Goal: Task Accomplishment & Management: Use online tool/utility

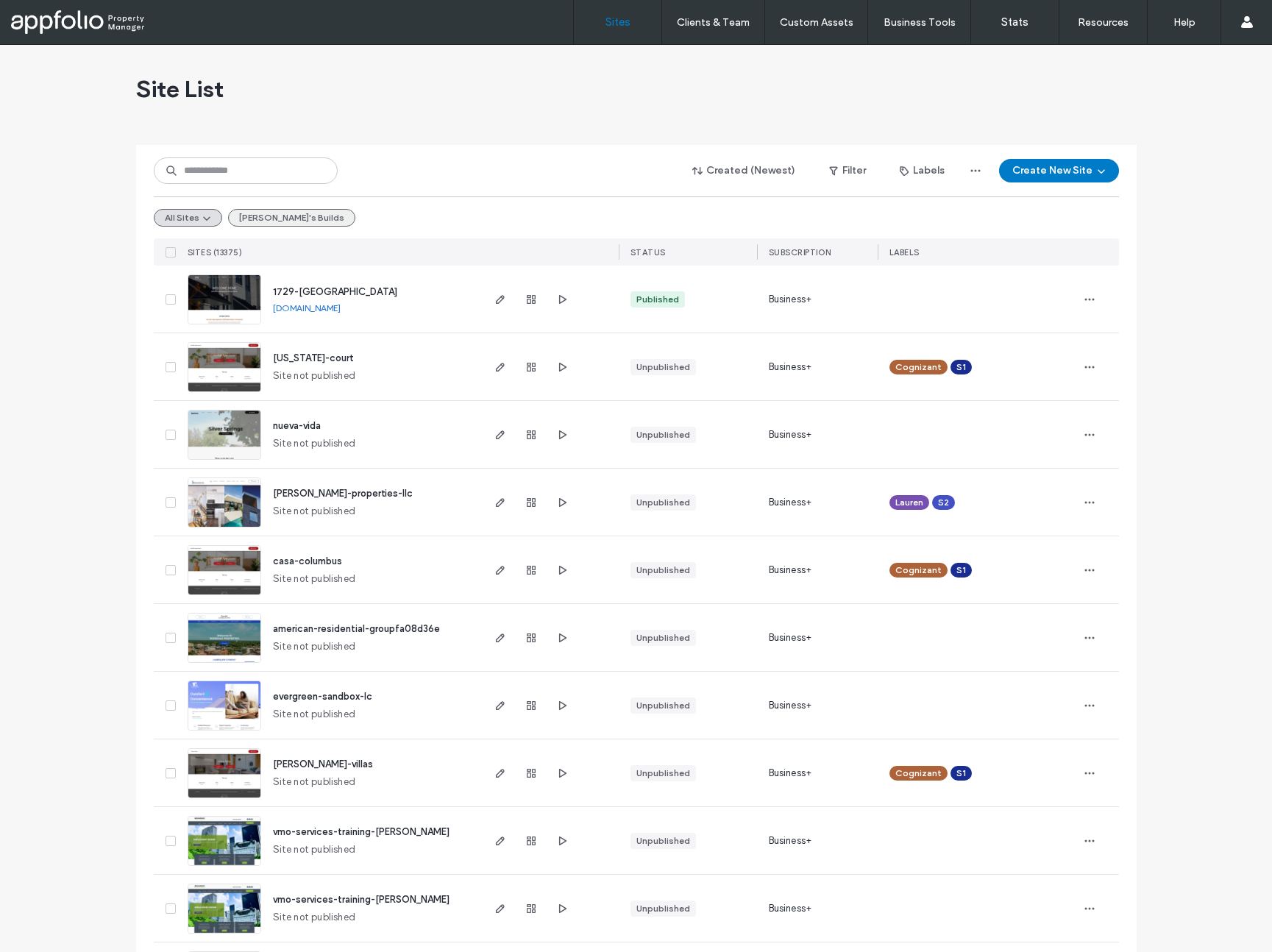
click at [258, 215] on button "[PERSON_NAME]'s Builds" at bounding box center [292, 217] width 127 height 18
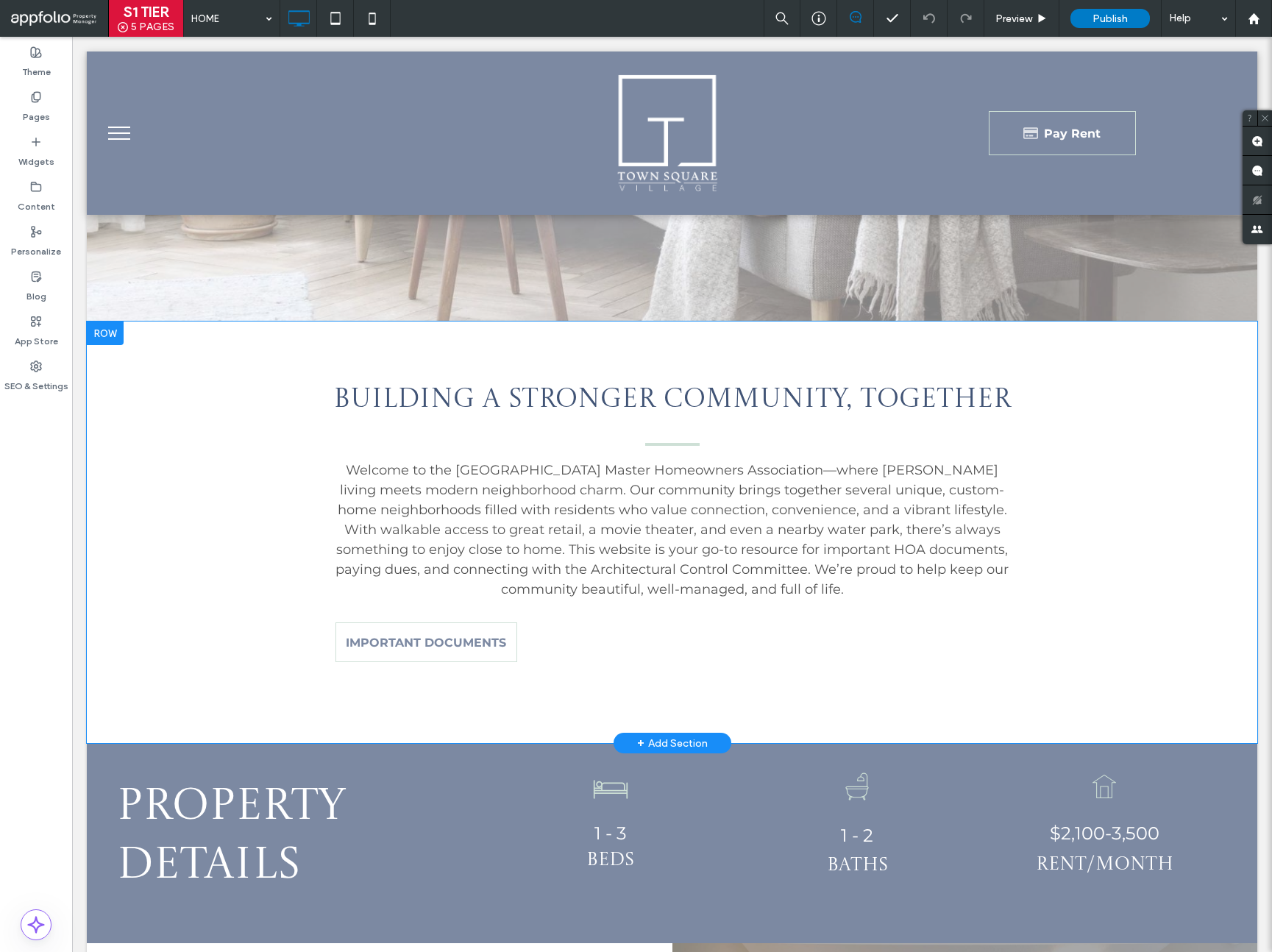
scroll to position [573, 0]
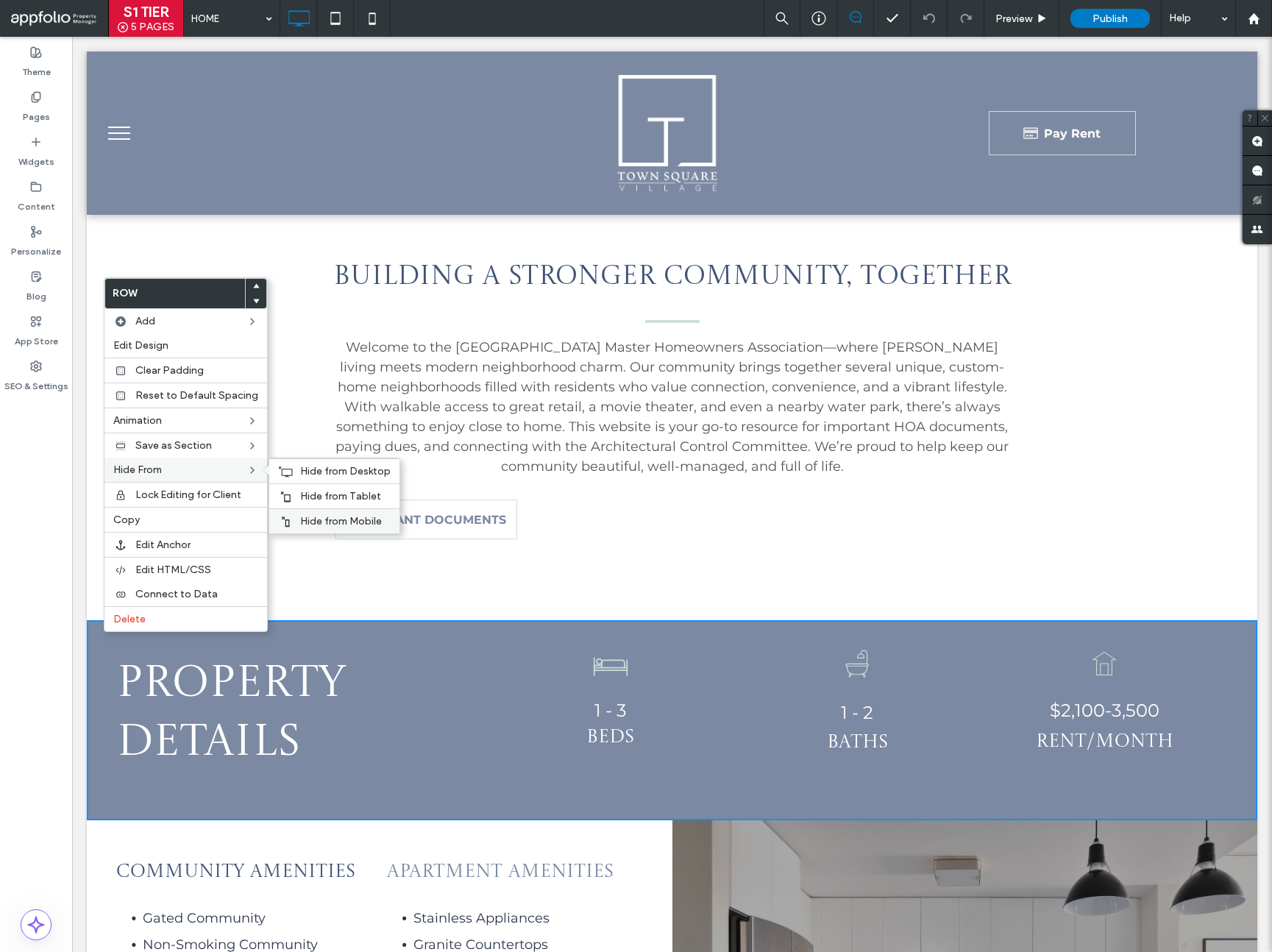
click at [319, 518] on span "Hide from Mobile" at bounding box center [340, 521] width 81 height 12
click at [302, 492] on span "Hide from Tablet" at bounding box center [340, 496] width 81 height 12
click at [291, 473] on div "Hide from Desktop" at bounding box center [334, 470] width 130 height 25
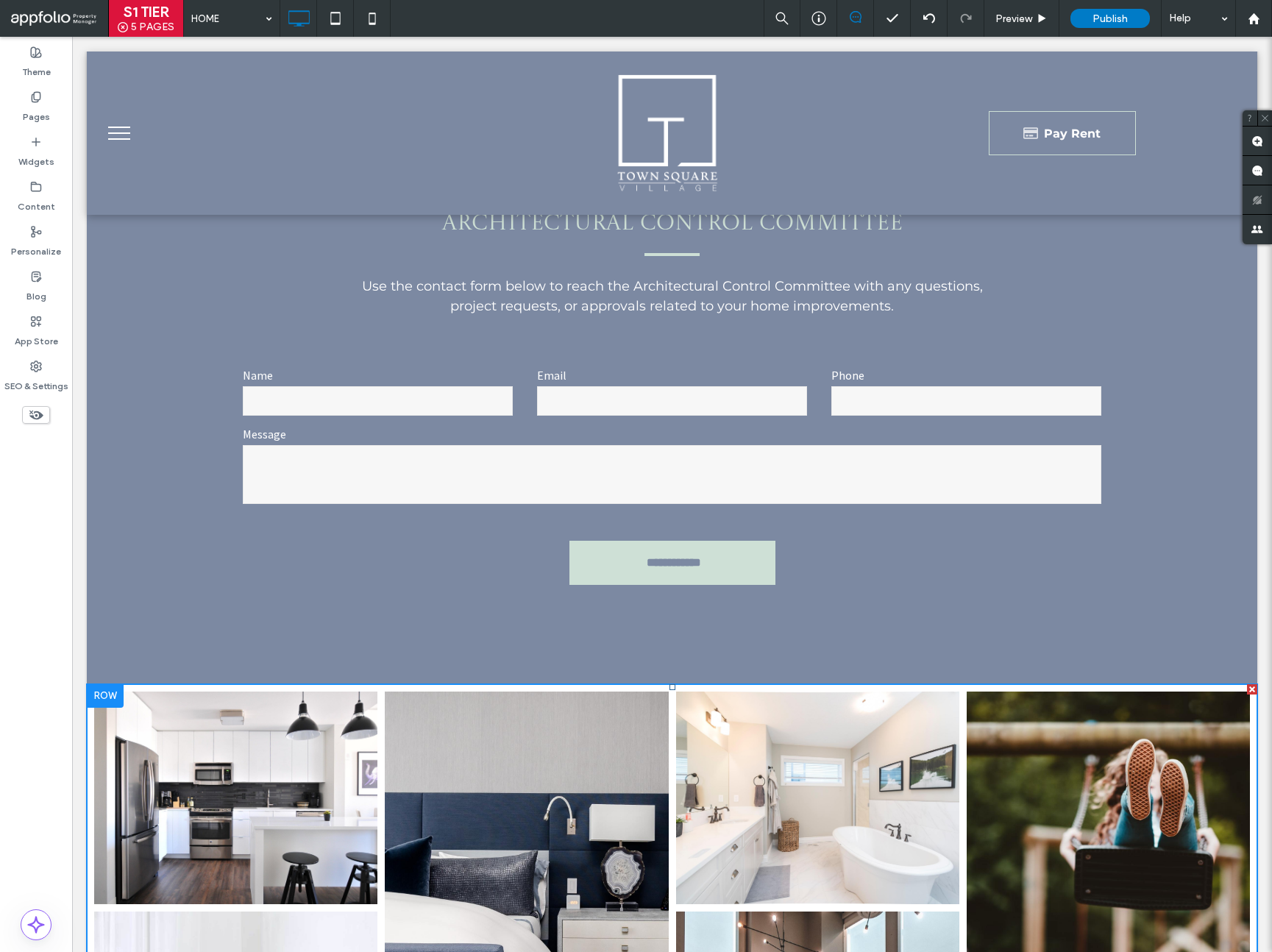
scroll to position [2338, 0]
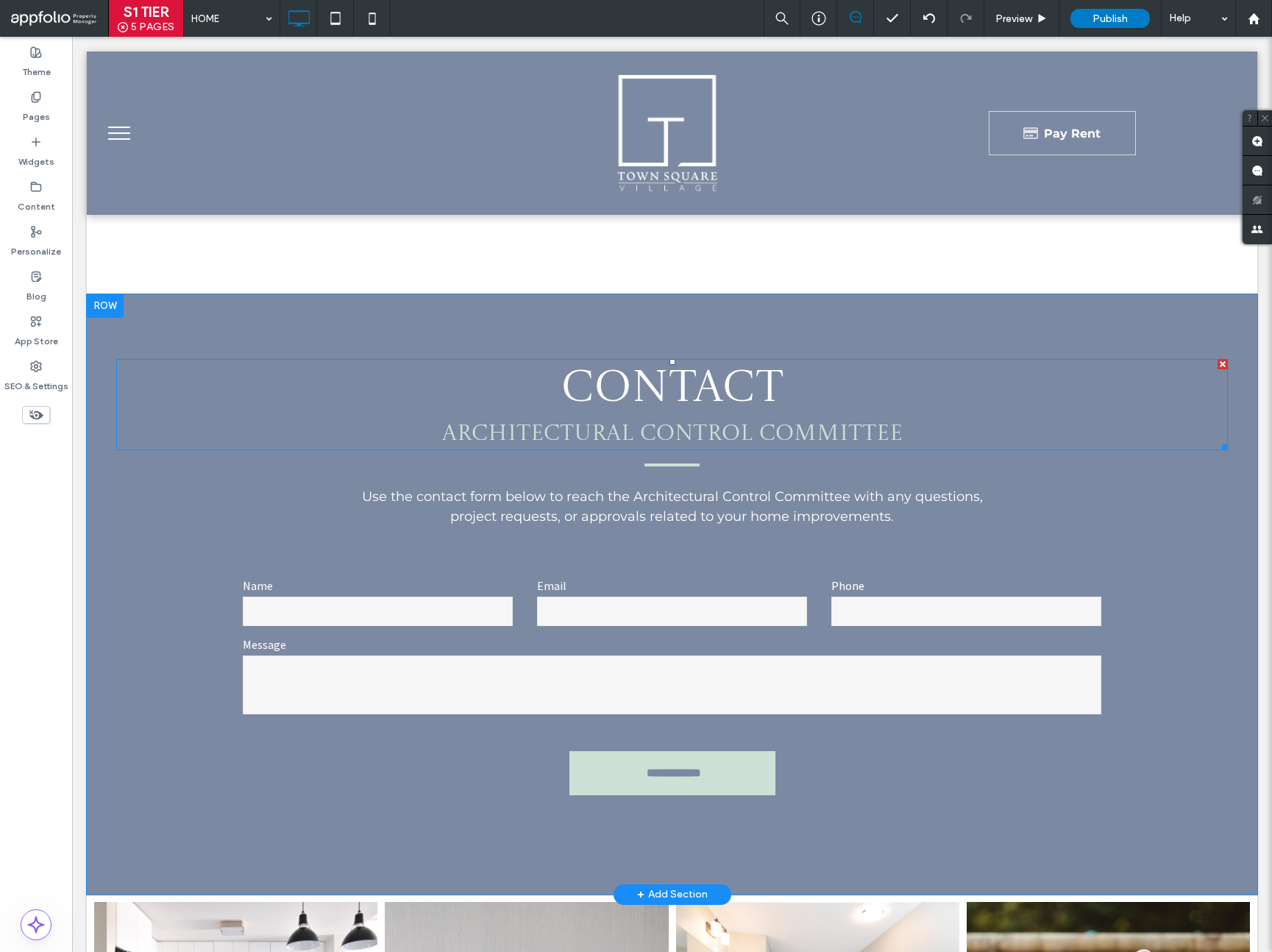
click at [738, 433] on span "ARCHITECTURAL CONTROL COMMITTEE" at bounding box center [672, 434] width 460 height 22
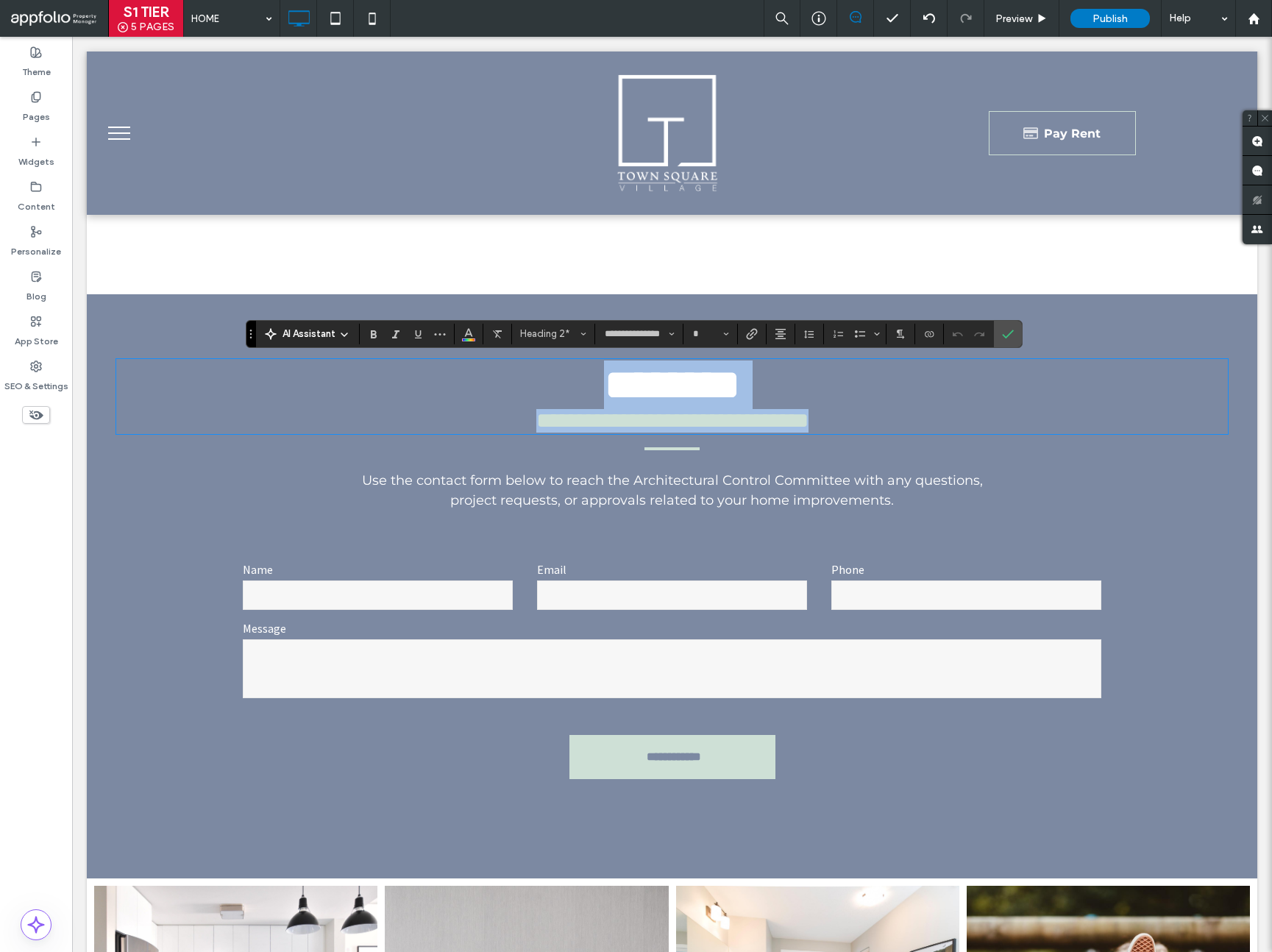
click at [928, 433] on h2 "**********" at bounding box center [672, 420] width 1112 height 23
type input "*"
drag, startPoint x: 933, startPoint y: 438, endPoint x: 542, endPoint y: 373, distance: 396.4
click at [542, 373] on div "**********" at bounding box center [672, 396] width 1112 height 72
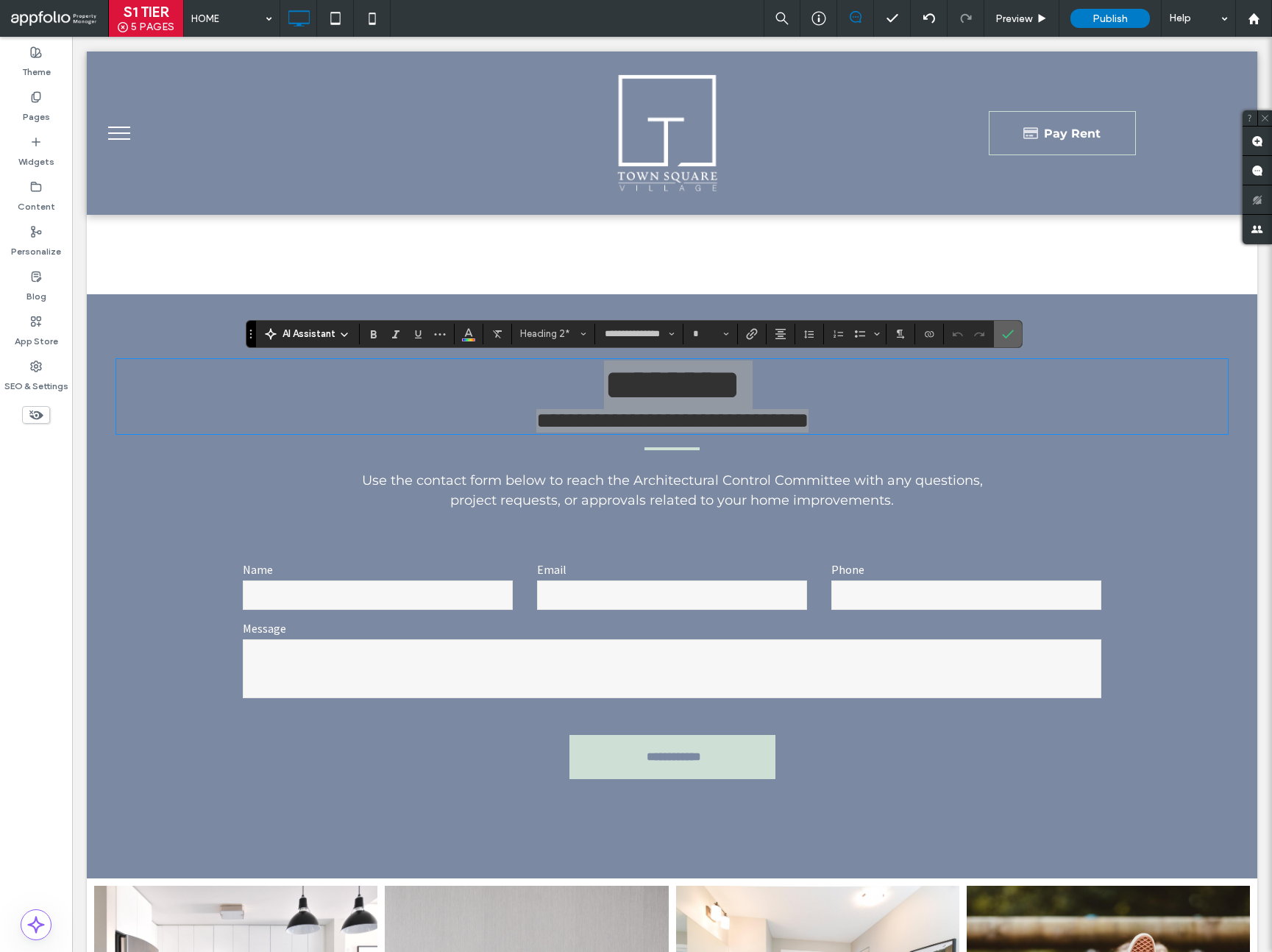
click at [1013, 338] on icon "Confirm" at bounding box center [1008, 334] width 12 height 12
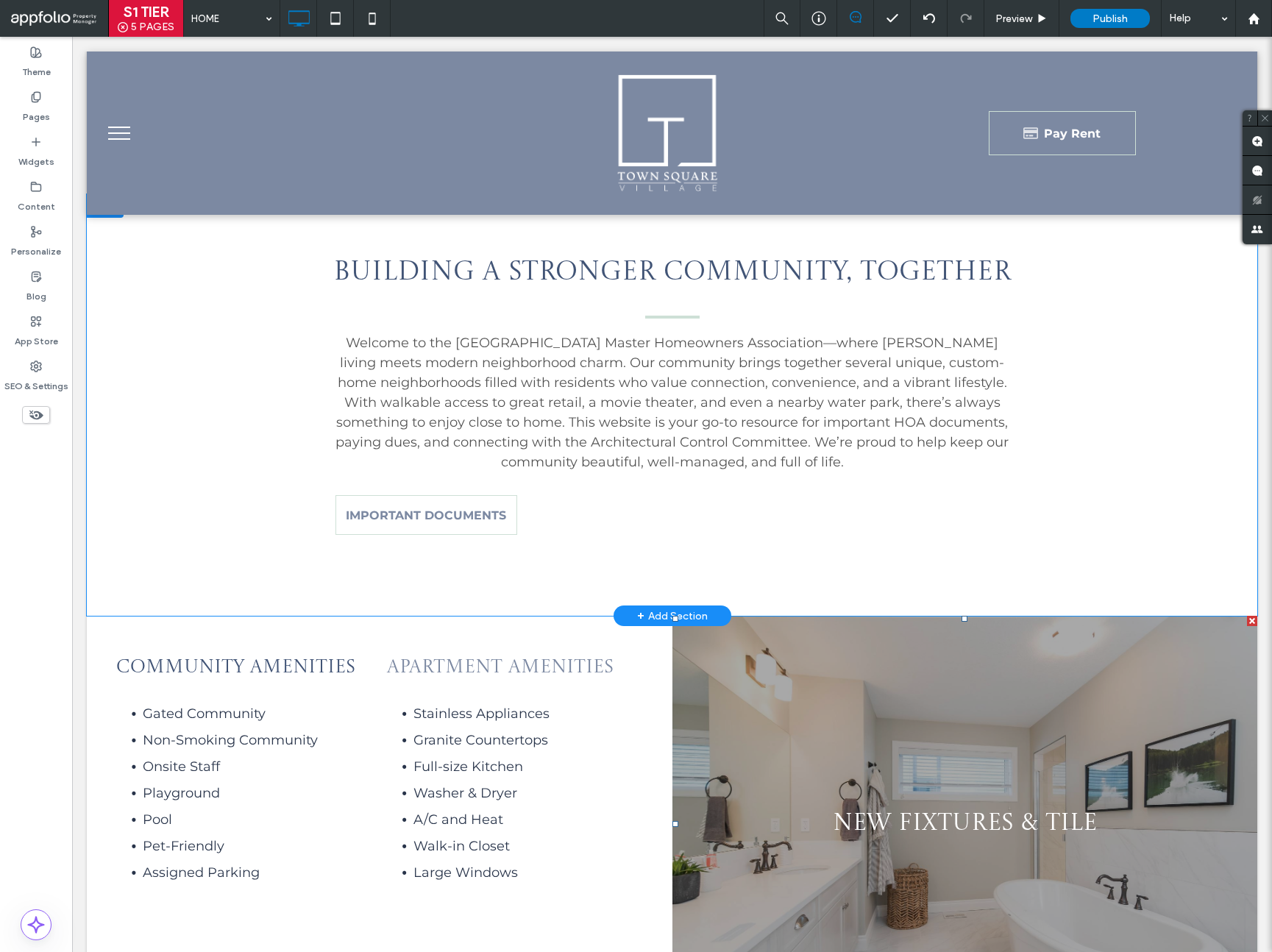
scroll to position [453, 0]
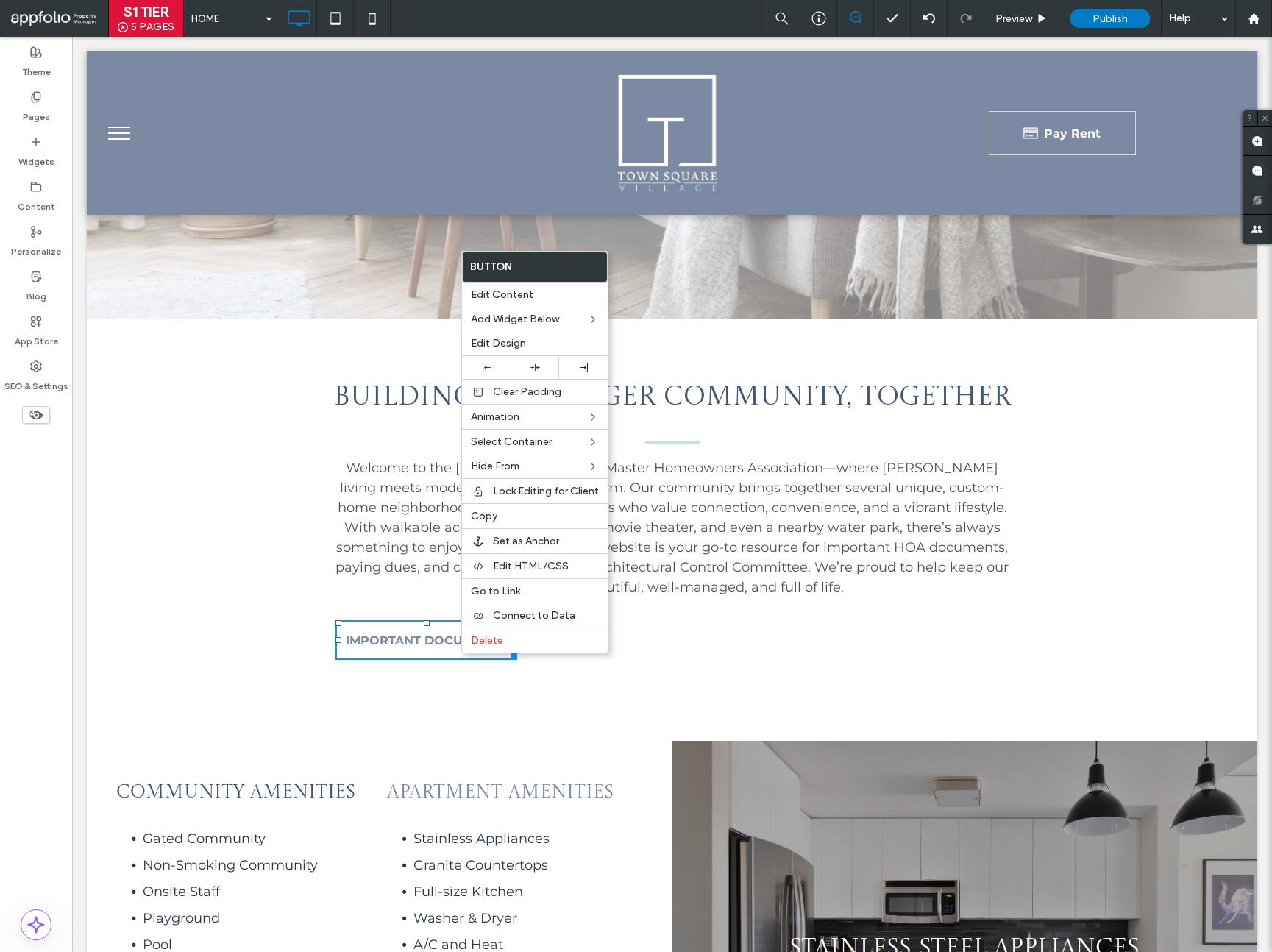
click at [619, 664] on div "Building a Stronger Community, Together Welcome to the Town Square Master Homeo…" at bounding box center [672, 519] width 883 height 296
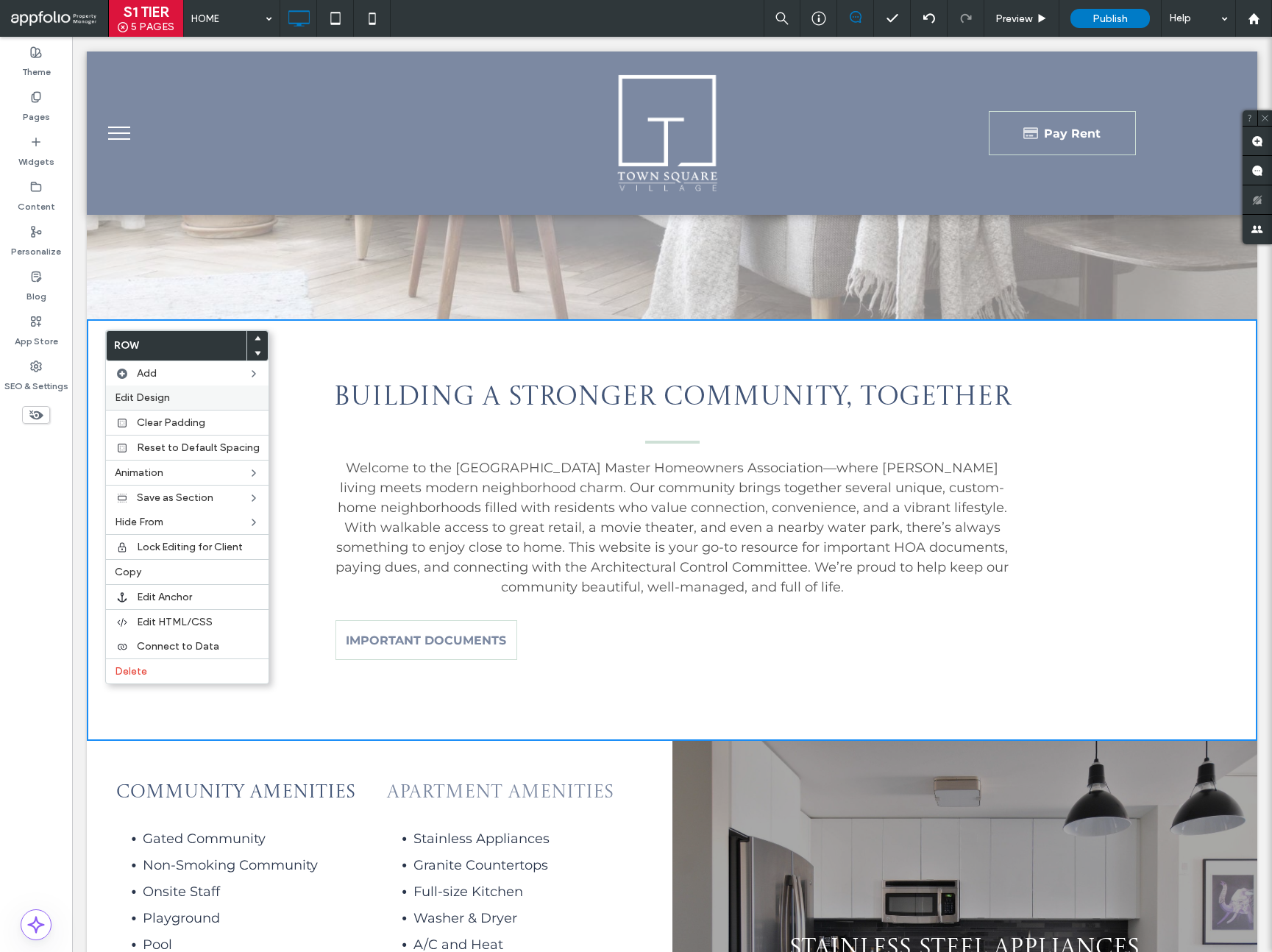
click at [135, 394] on span "Edit Design" at bounding box center [142, 397] width 55 height 12
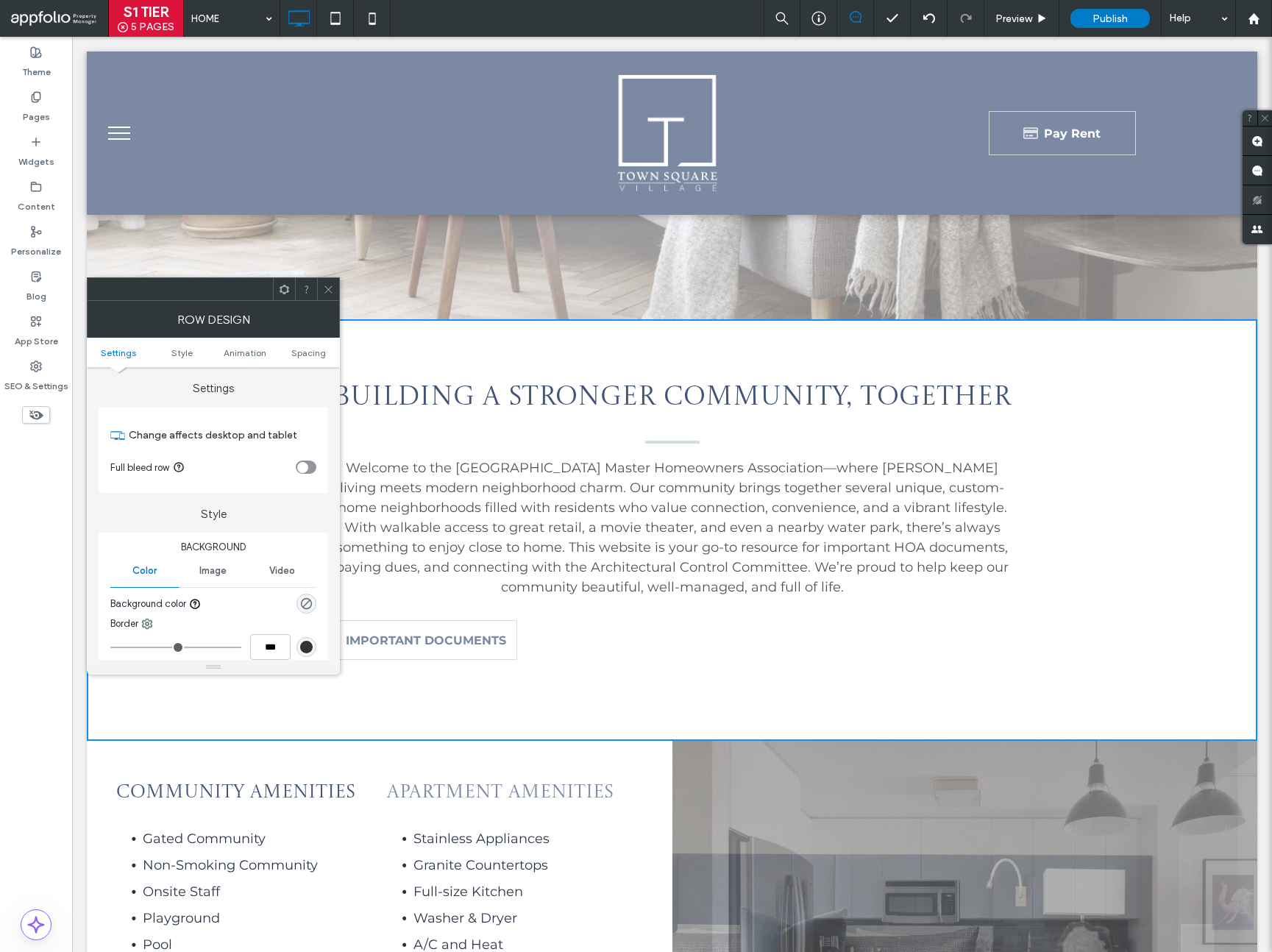
click at [331, 294] on icon at bounding box center [328, 290] width 11 height 11
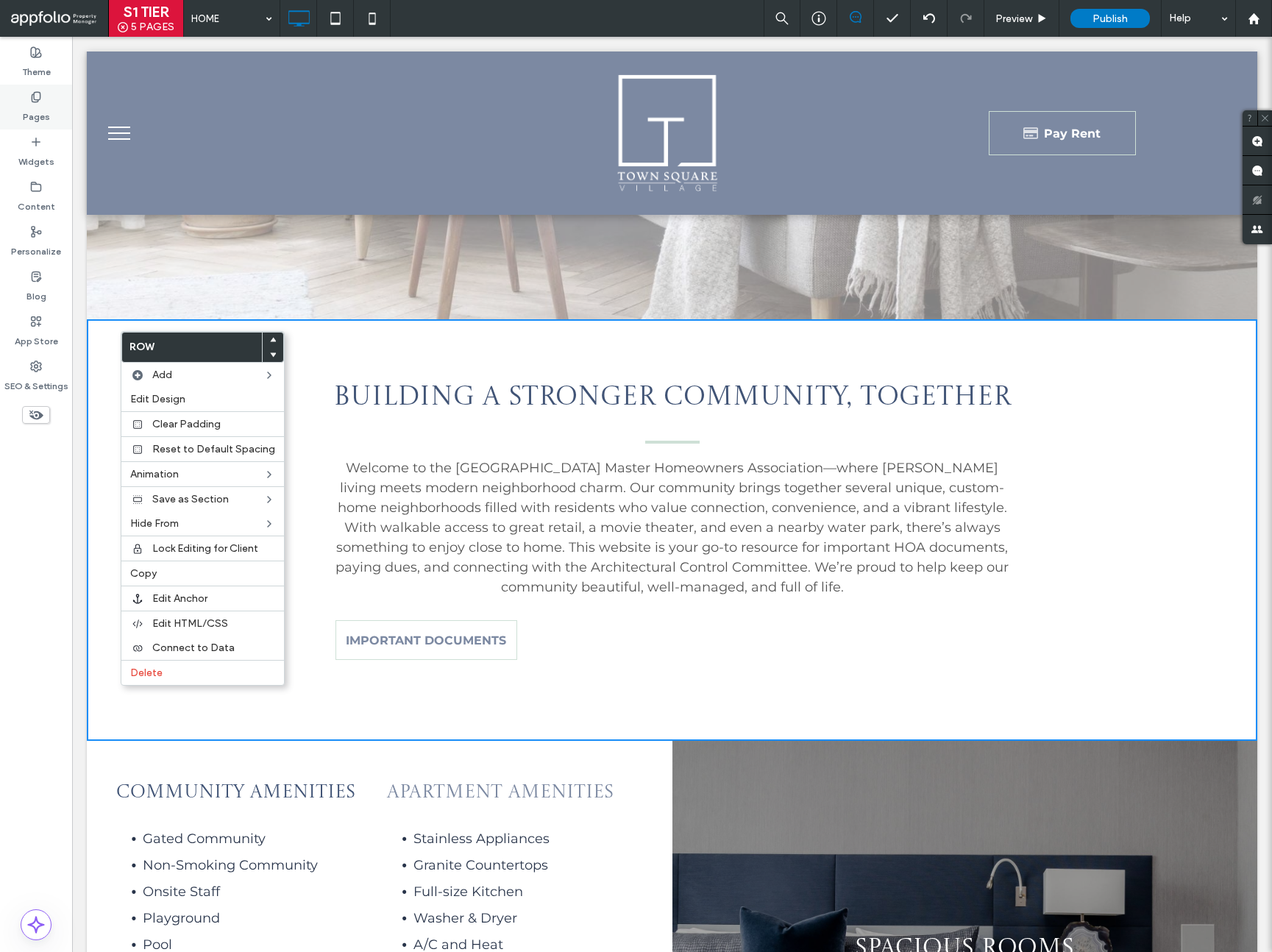
click at [48, 101] on div "Pages" at bounding box center [36, 107] width 72 height 45
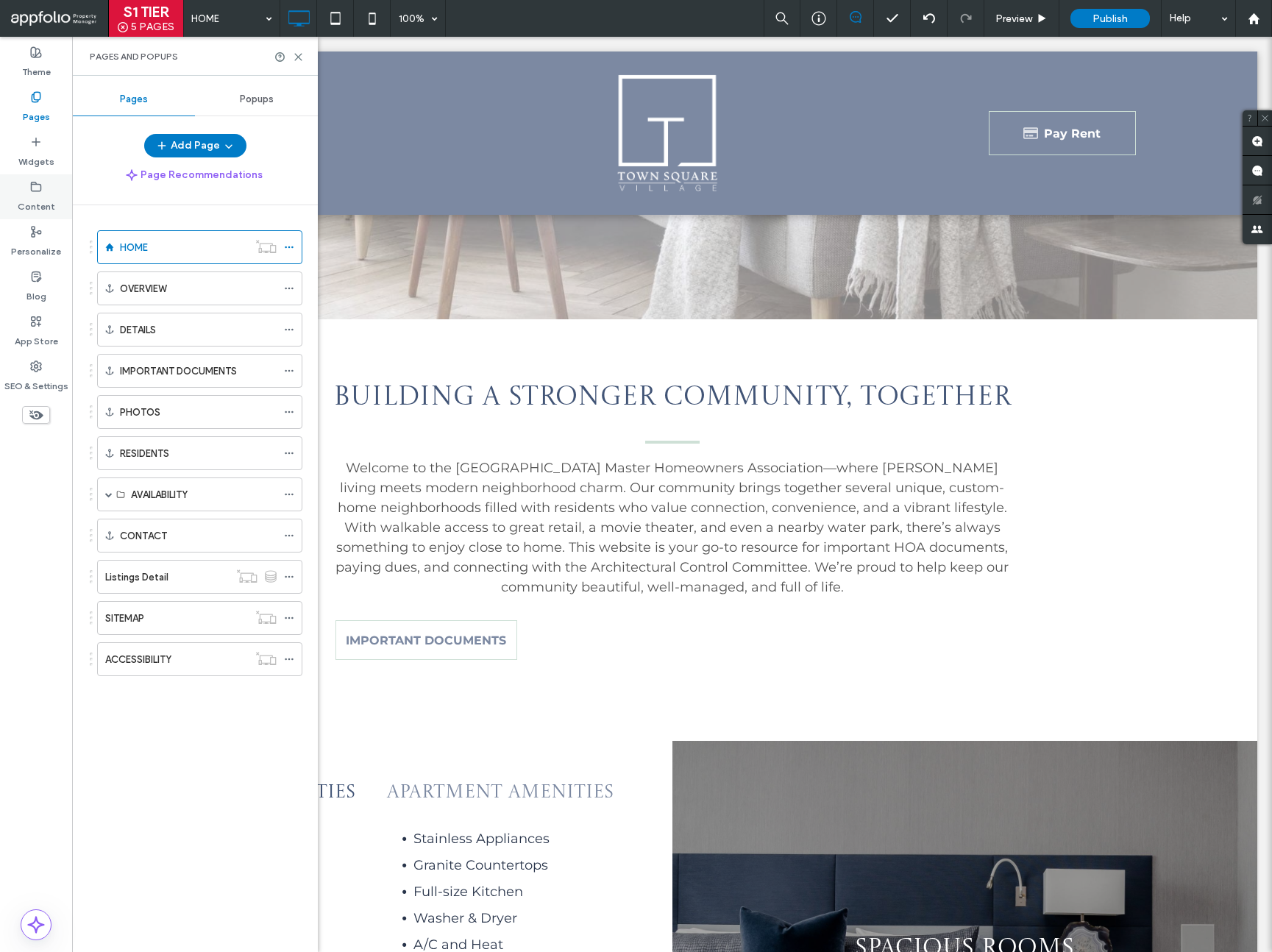
click at [37, 174] on div "Content" at bounding box center [36, 196] width 72 height 45
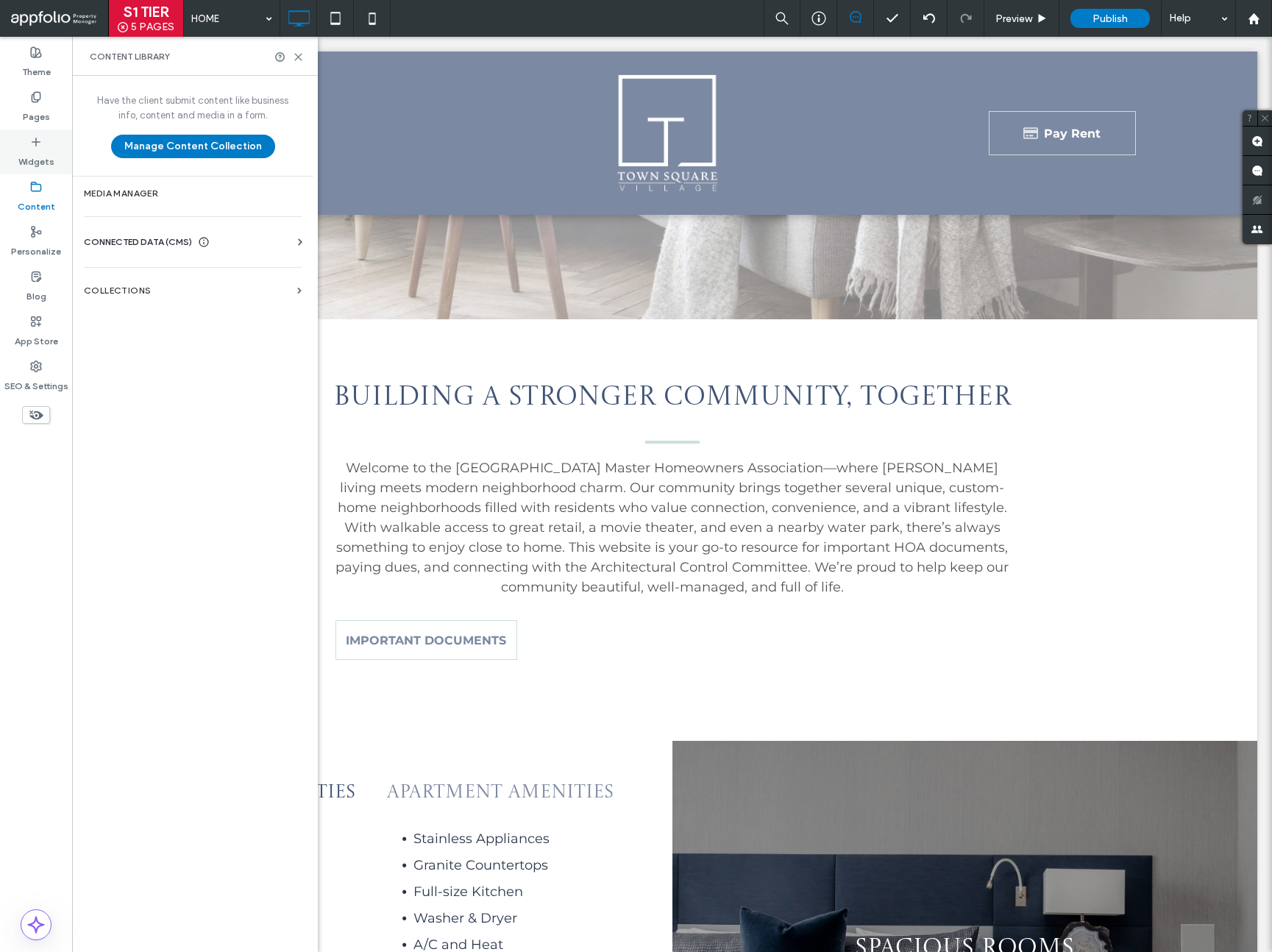
click at [37, 166] on label "Widgets" at bounding box center [36, 158] width 36 height 21
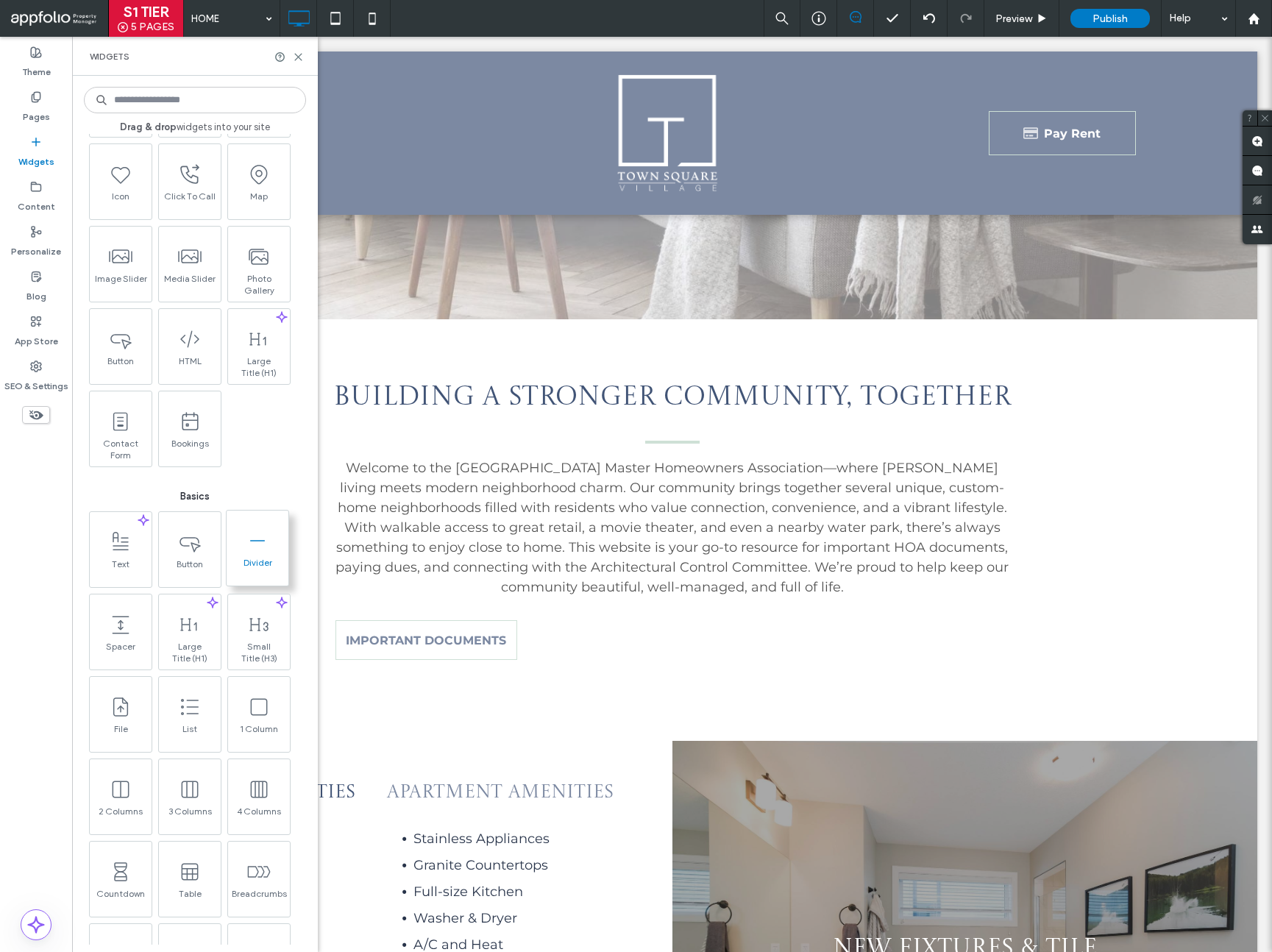
scroll to position [423, 0]
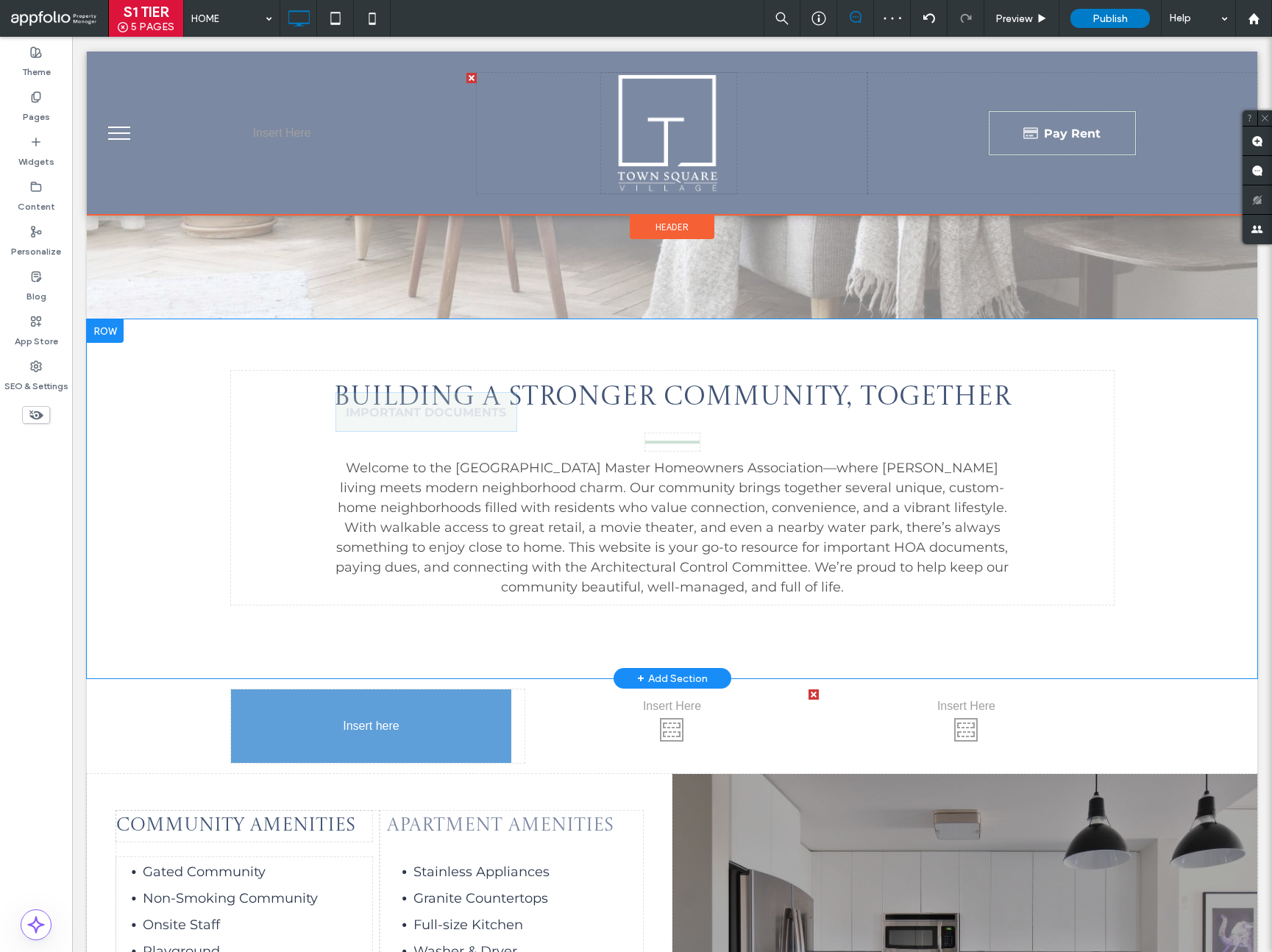
drag, startPoint x: 438, startPoint y: 643, endPoint x: 493, endPoint y: 771, distance: 139.3
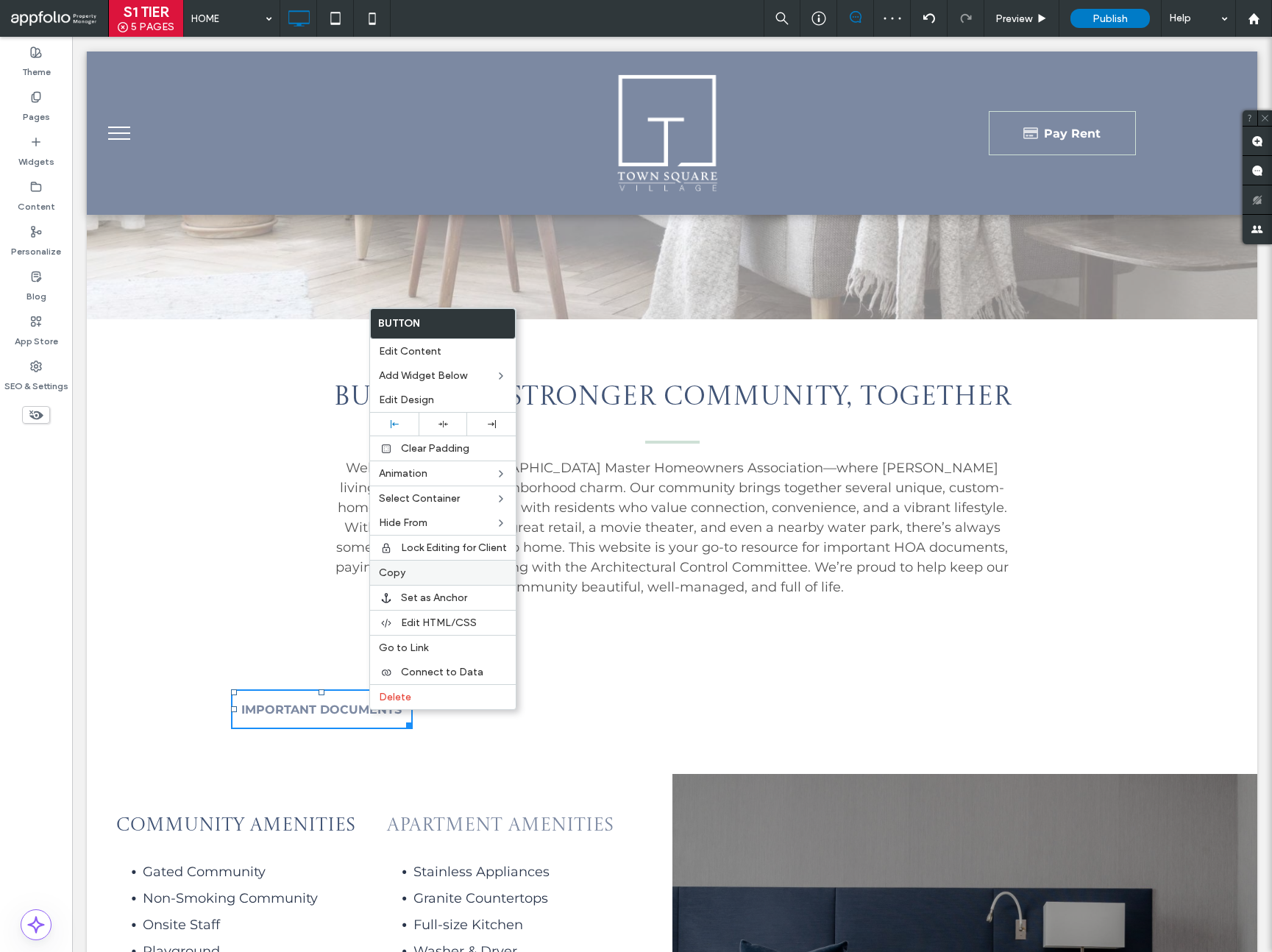
click at [424, 574] on label "Copy" at bounding box center [442, 572] width 128 height 12
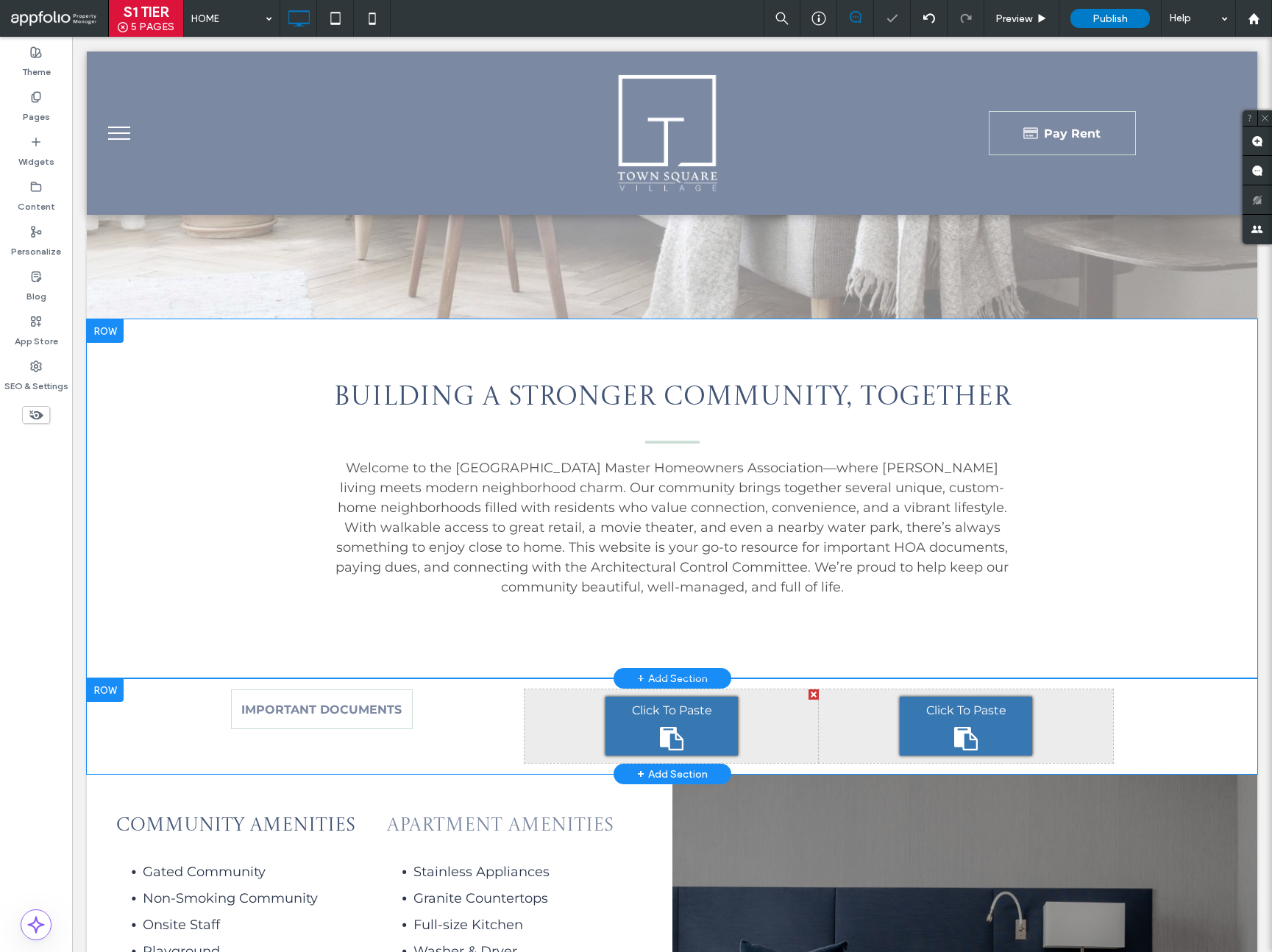
click at [705, 728] on div "Click To Paste" at bounding box center [672, 726] width 133 height 59
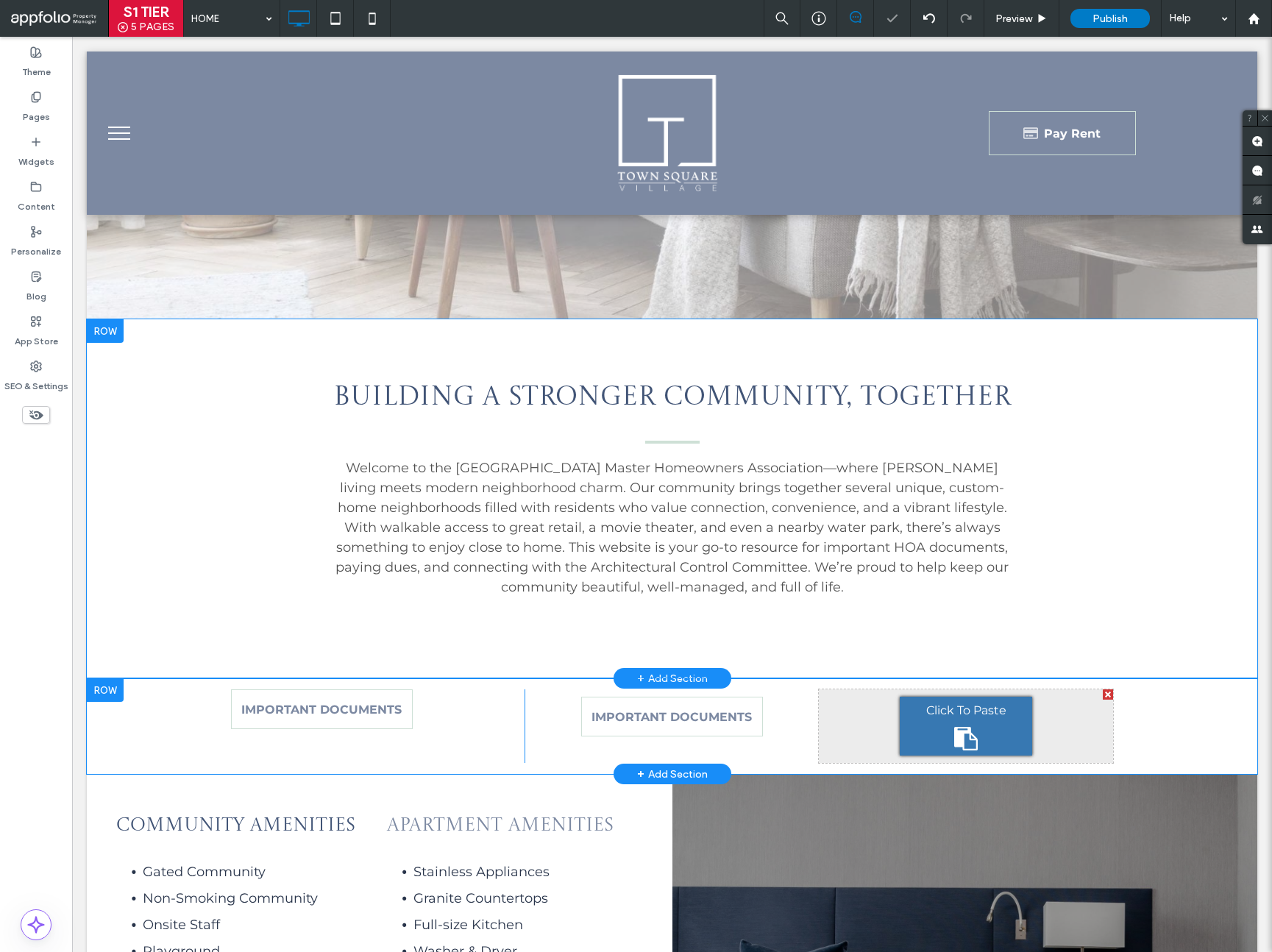
click at [984, 739] on div "Click To Paste" at bounding box center [966, 726] width 133 height 59
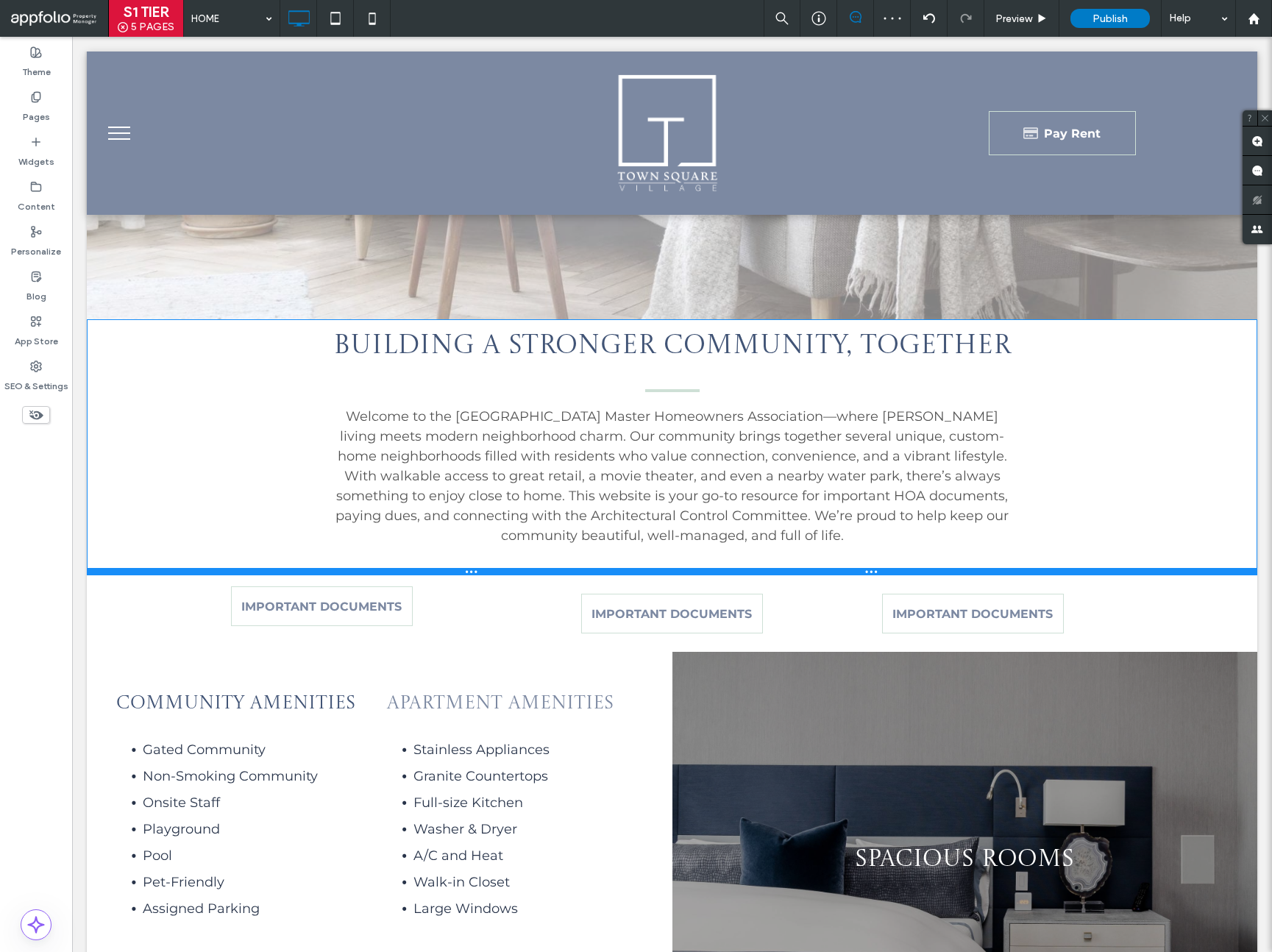
drag, startPoint x: 733, startPoint y: 676, endPoint x: 716, endPoint y: 559, distance: 118.2
click at [716, 568] on div at bounding box center [672, 571] width 1171 height 7
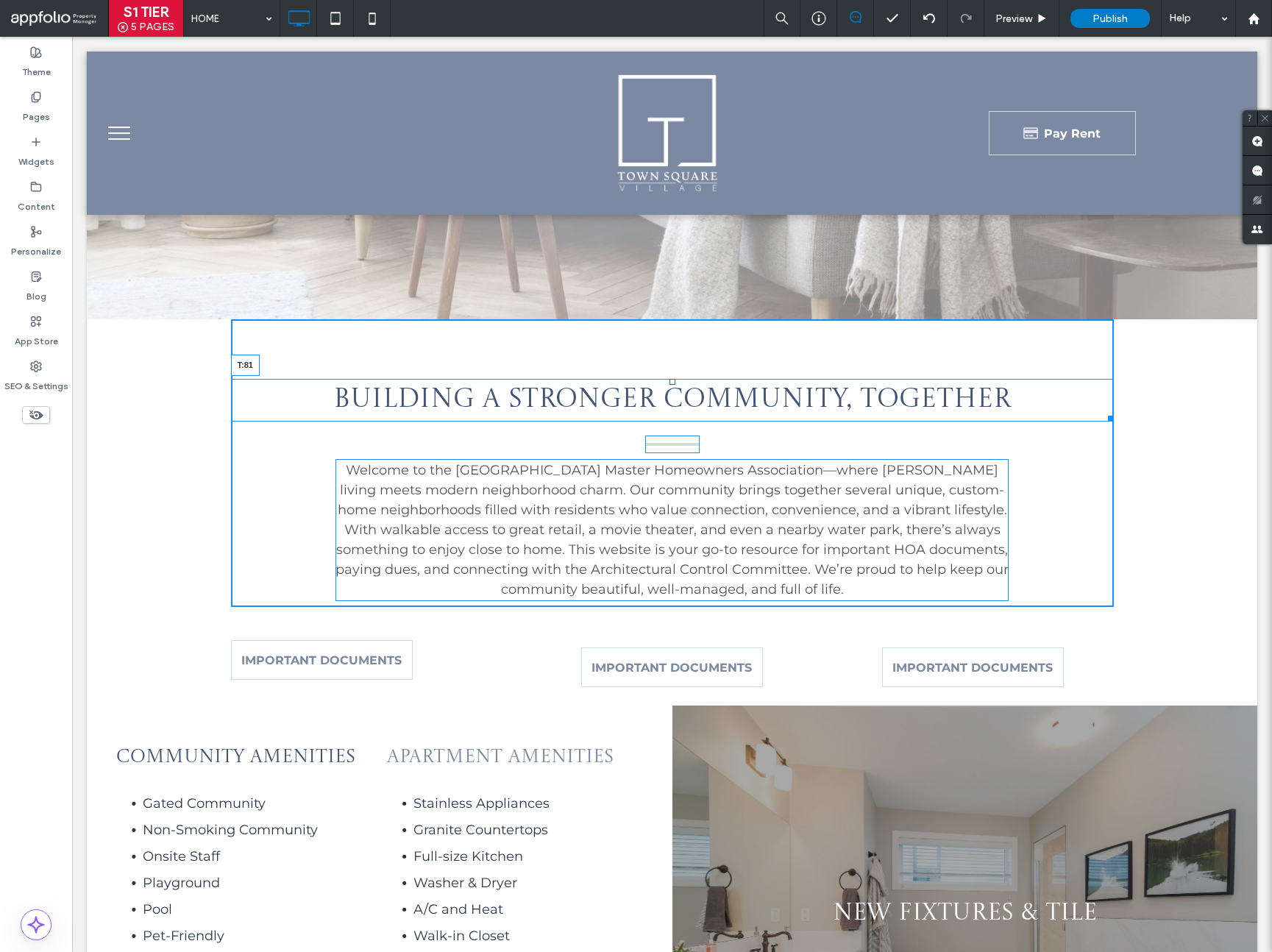
drag, startPoint x: 665, startPoint y: 329, endPoint x: 743, endPoint y: 420, distance: 119.9
click at [671, 383] on div "Building a Stronger Community, Together T:81" at bounding box center [672, 400] width 883 height 43
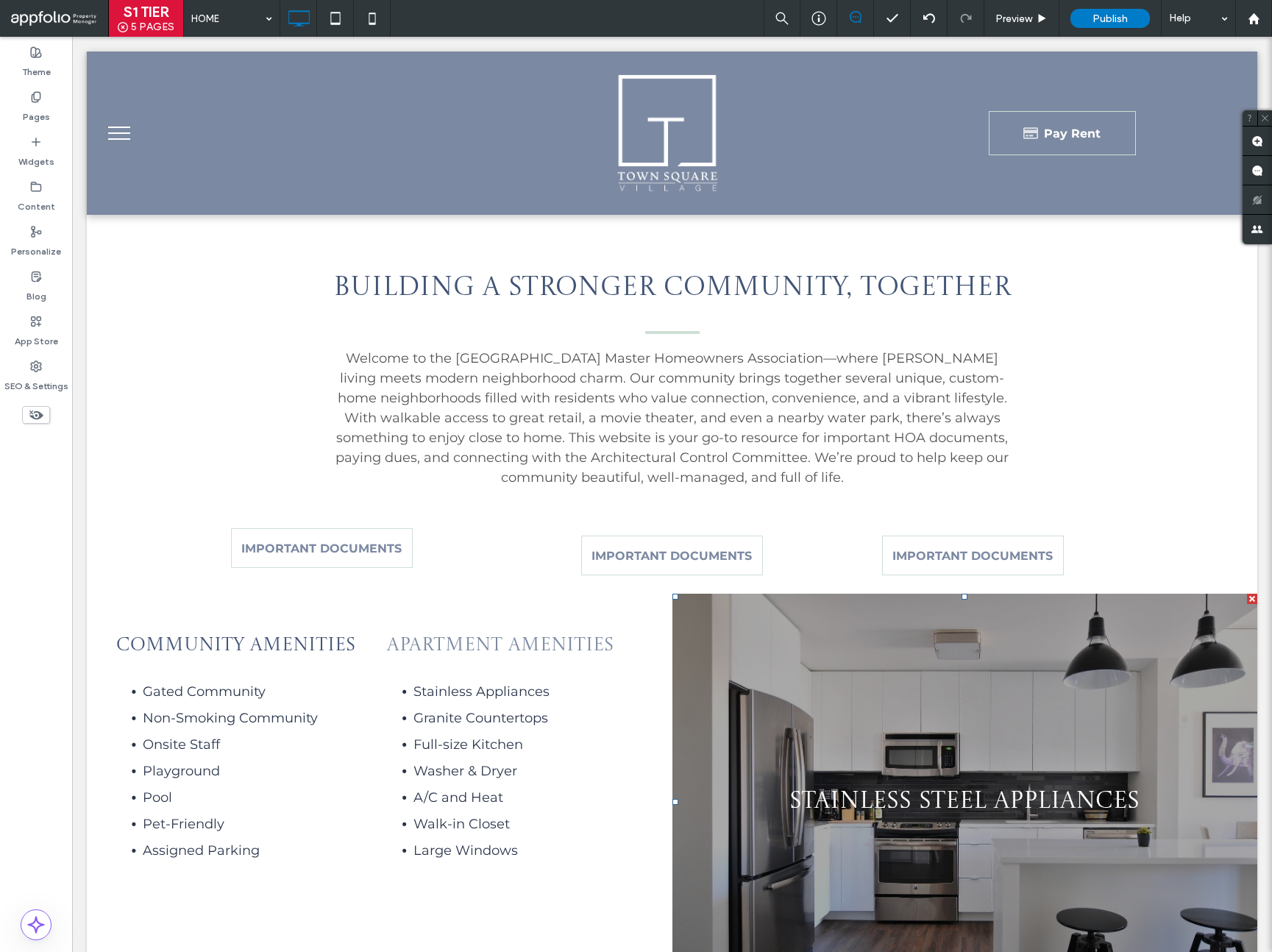
scroll to position [811, 0]
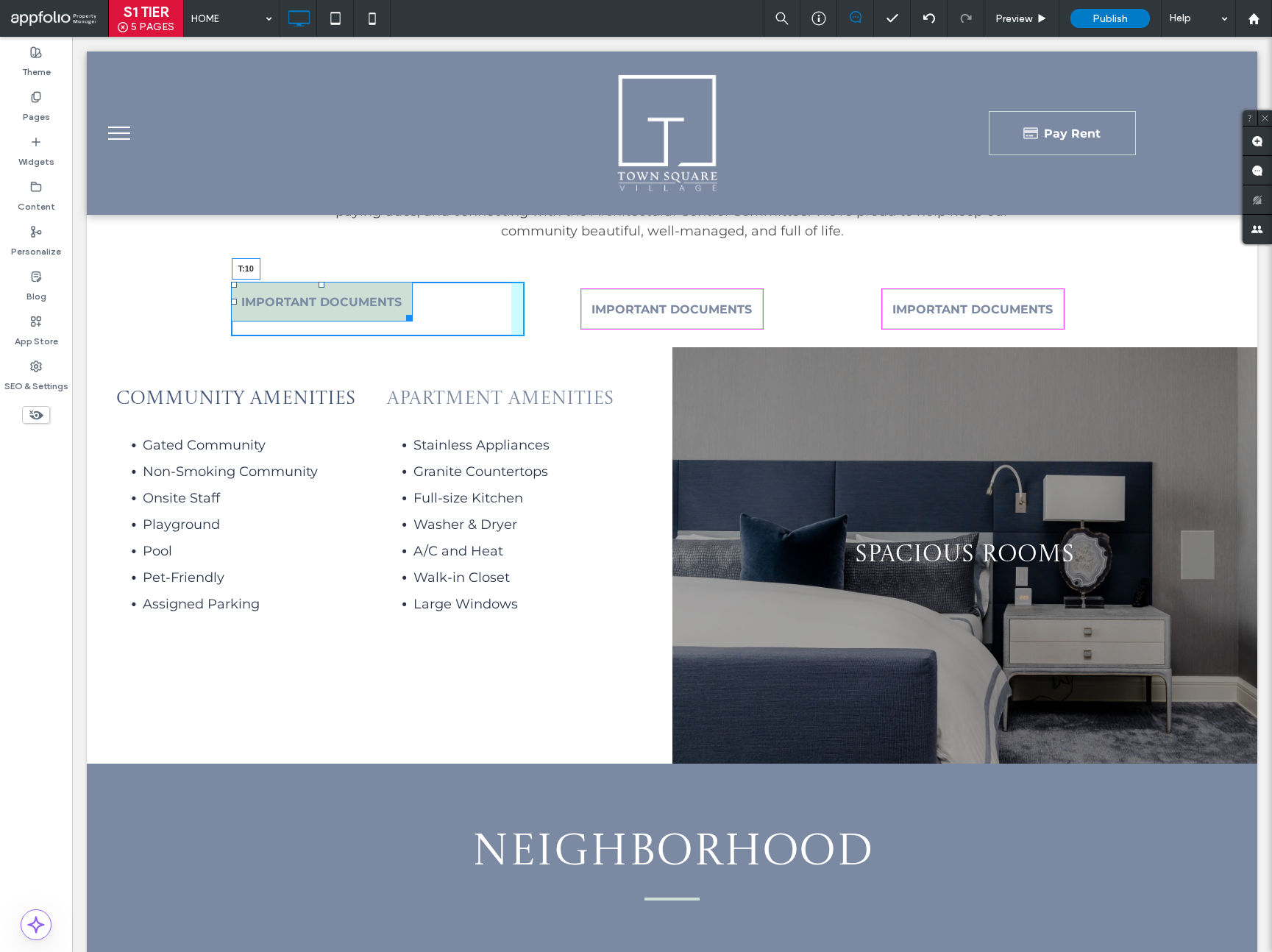
drag, startPoint x: 312, startPoint y: 282, endPoint x: 315, endPoint y: 290, distance: 8.5
click at [319, 288] on div at bounding box center [322, 284] width 6 height 6
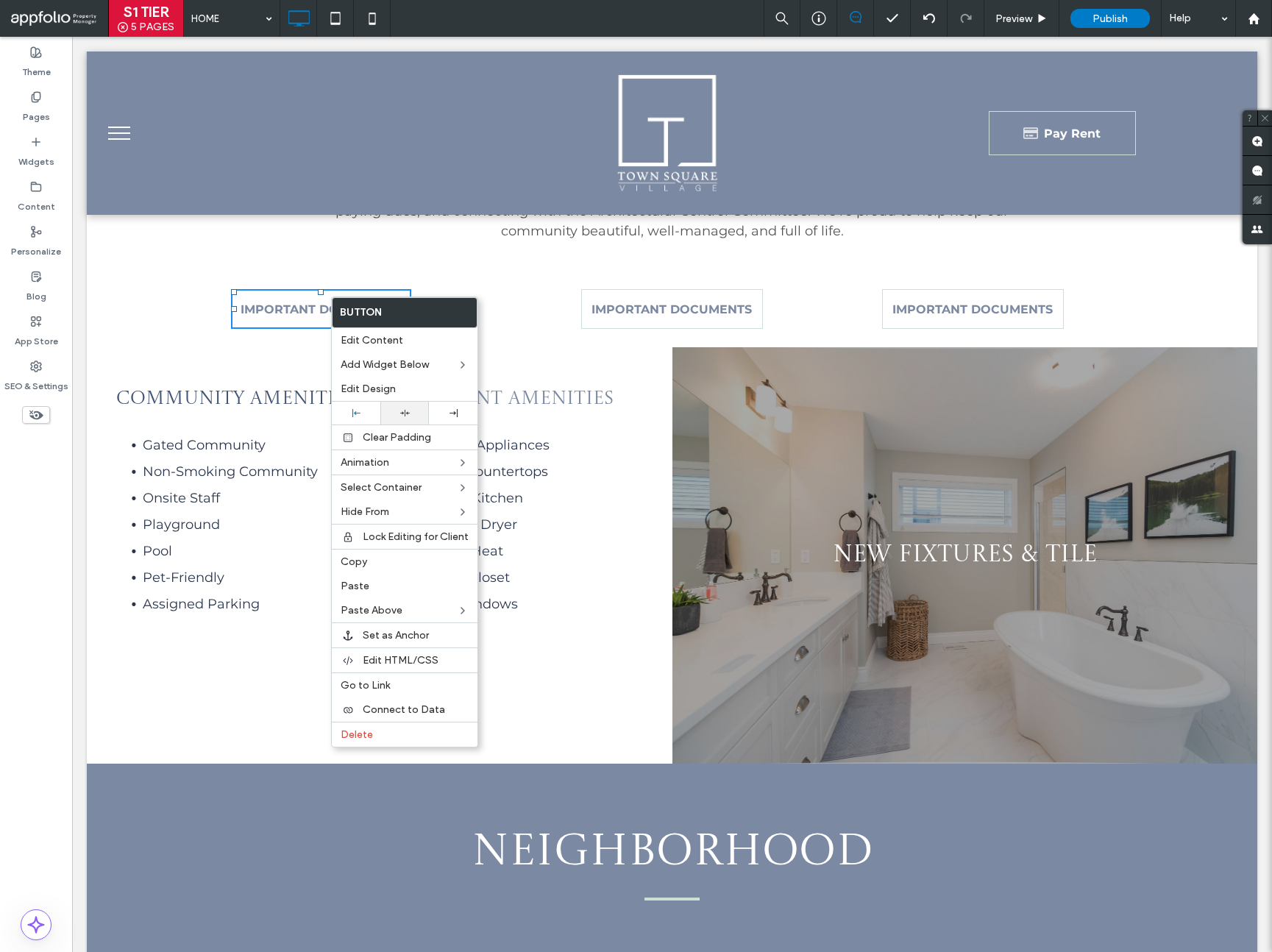
drag, startPoint x: 404, startPoint y: 409, endPoint x: 414, endPoint y: 411, distance: 10.2
click at [404, 409] on icon at bounding box center [405, 413] width 9 height 9
click at [858, 284] on div "Click To Paste Click To Paste IMPORTANT DOCUMENTS" at bounding box center [966, 309] width 295 height 54
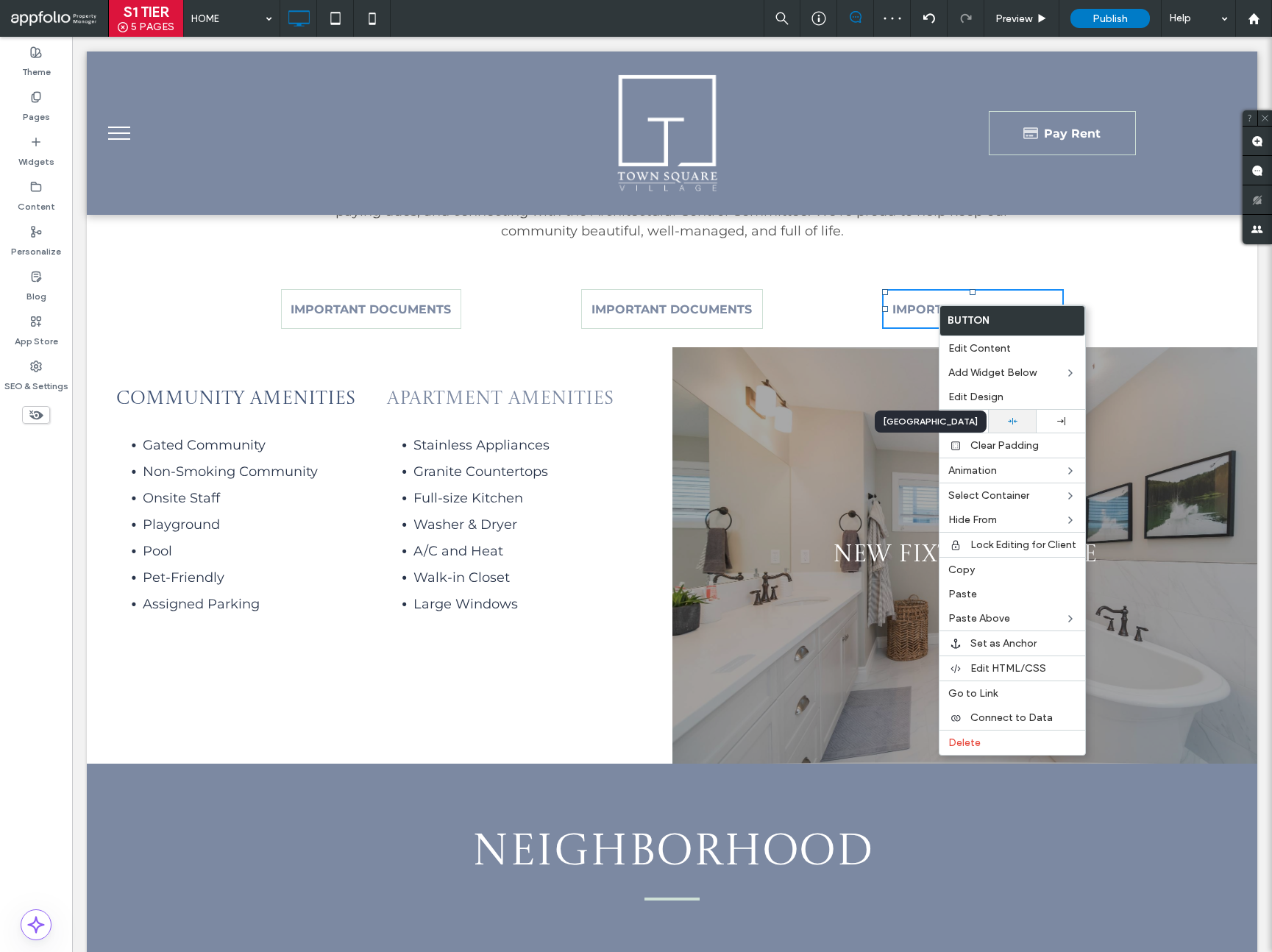
click at [1019, 423] on div at bounding box center [1012, 421] width 34 height 9
click at [1136, 305] on div "Click To Paste Click To Paste IMPORTANT DOCUMENTS Click To Paste Click To Paste…" at bounding box center [672, 310] width 1171 height 77
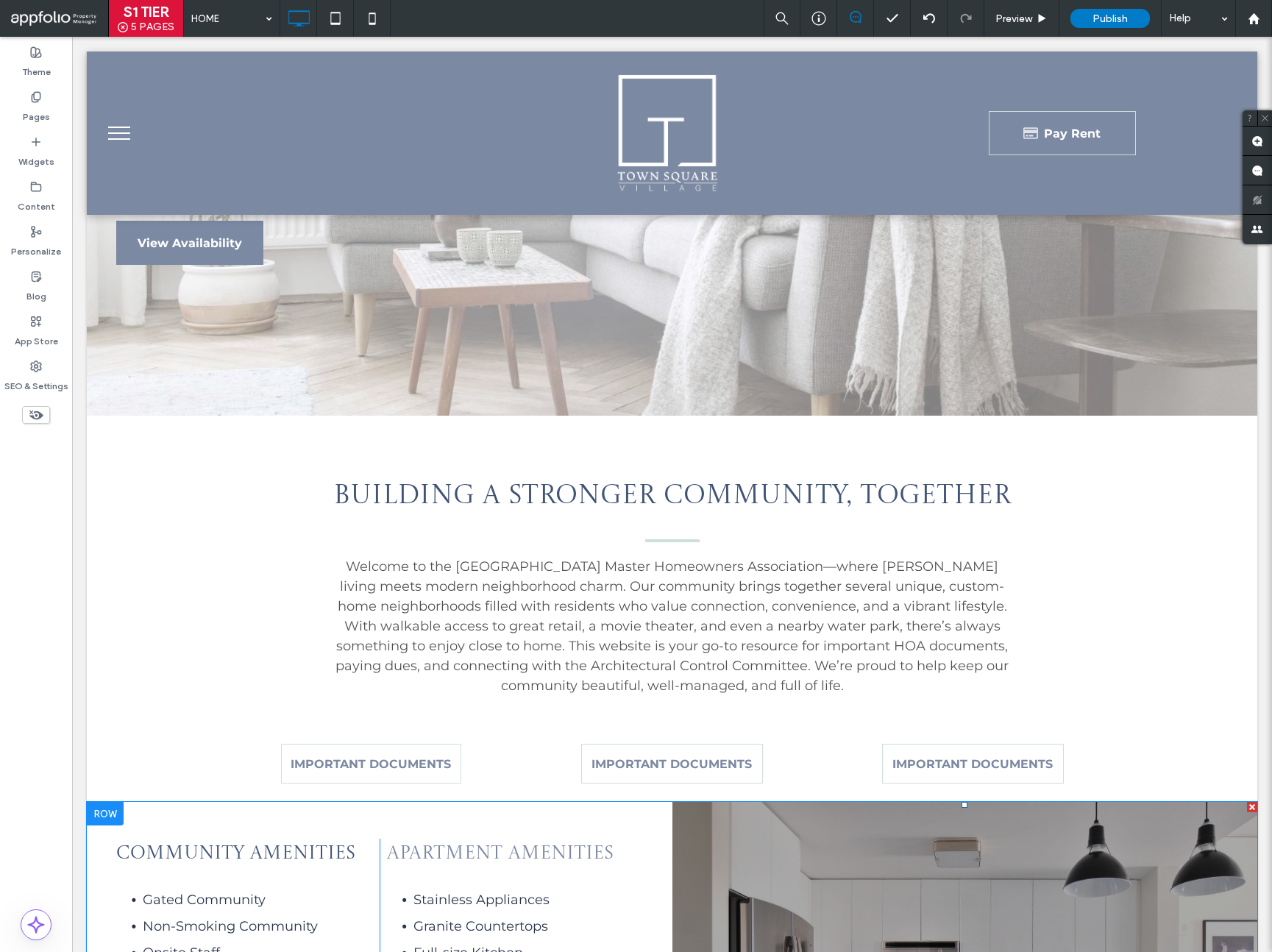
scroll to position [533, 0]
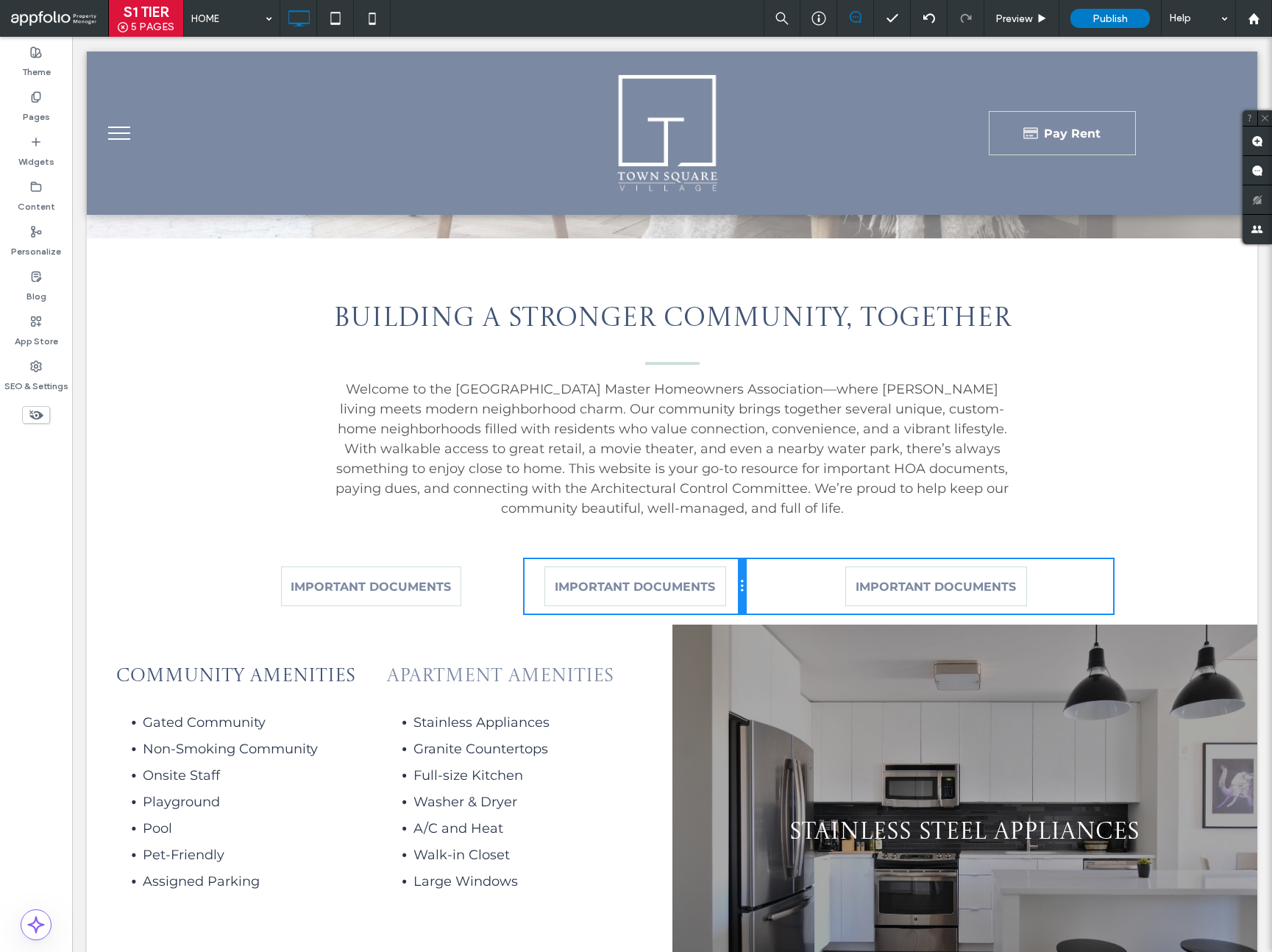
drag, startPoint x: 812, startPoint y: 585, endPoint x: 750, endPoint y: 587, distance: 62.0
click at [750, 587] on div "Click To Paste Click To Paste IMPORTANT DOCUMENTS Click To Paste Click To Paste…" at bounding box center [672, 586] width 883 height 54
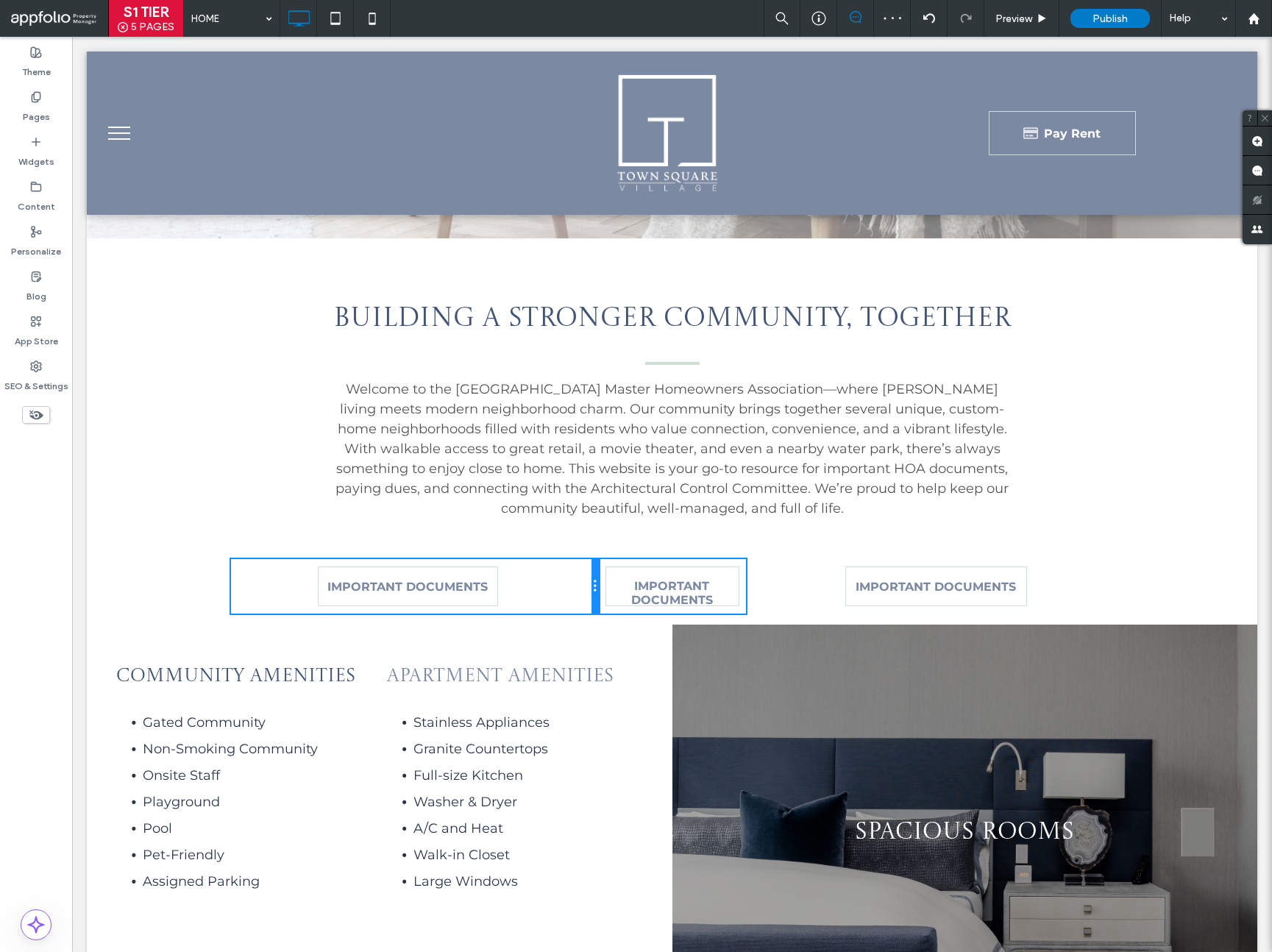
drag, startPoint x: 519, startPoint y: 588, endPoint x: 571, endPoint y: 592, distance: 52.2
click at [571, 592] on div "Click To Paste Click To Paste IMPORTANT DOCUMENTS" at bounding box center [414, 586] width 368 height 54
drag, startPoint x: 591, startPoint y: 585, endPoint x: 799, endPoint y: 631, distance: 213.0
click at [537, 584] on div "Click To Paste Click To Paste IMPORTANT DOCUMENTS Click To Paste Click To Paste…" at bounding box center [672, 586] width 883 height 54
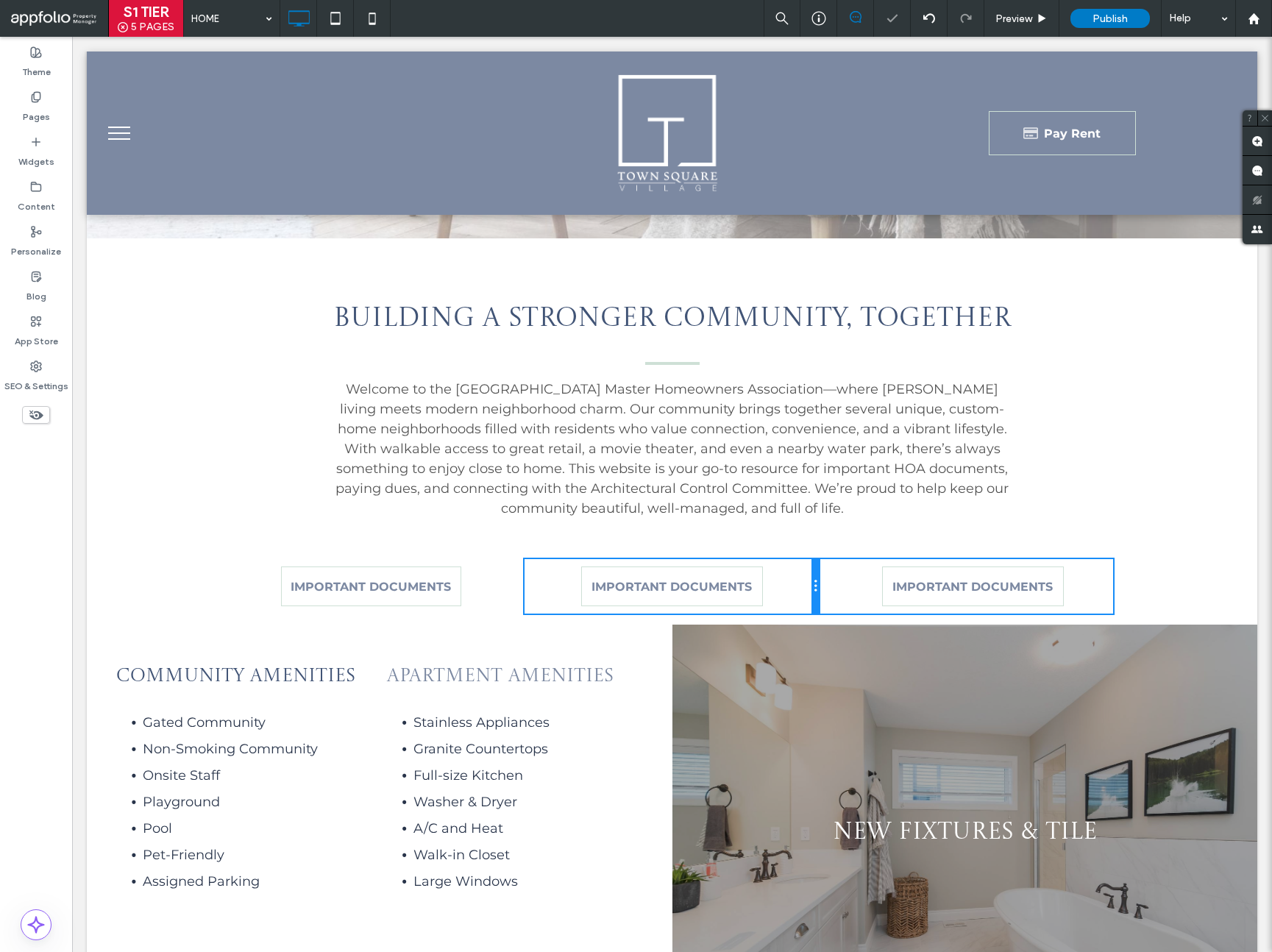
drag, startPoint x: 740, startPoint y: 592, endPoint x: 795, endPoint y: 595, distance: 55.1
click at [795, 595] on div "Click To Paste Click To Paste IMPORTANT DOCUMENTS" at bounding box center [672, 586] width 295 height 54
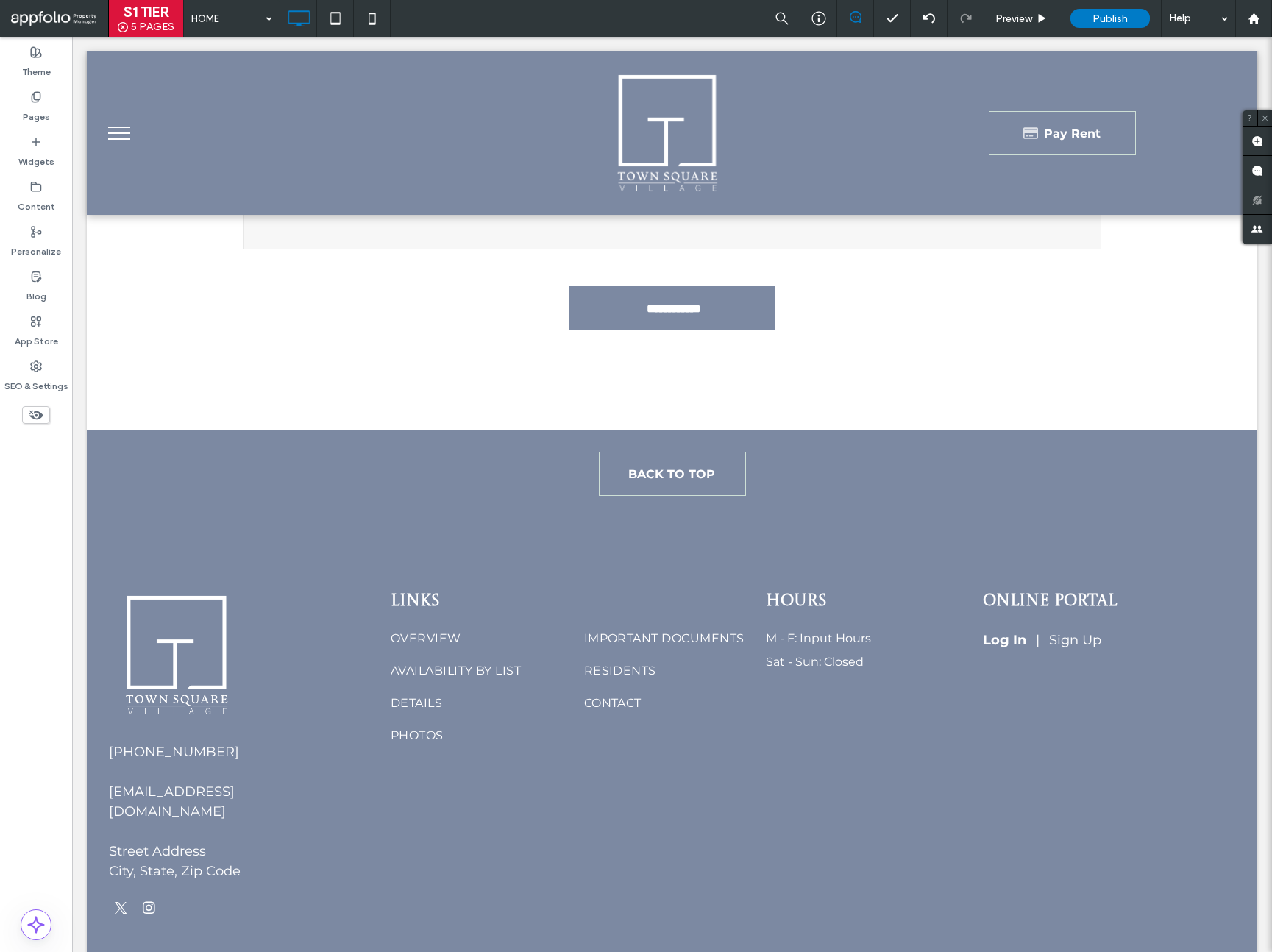
scroll to position [4383, 0]
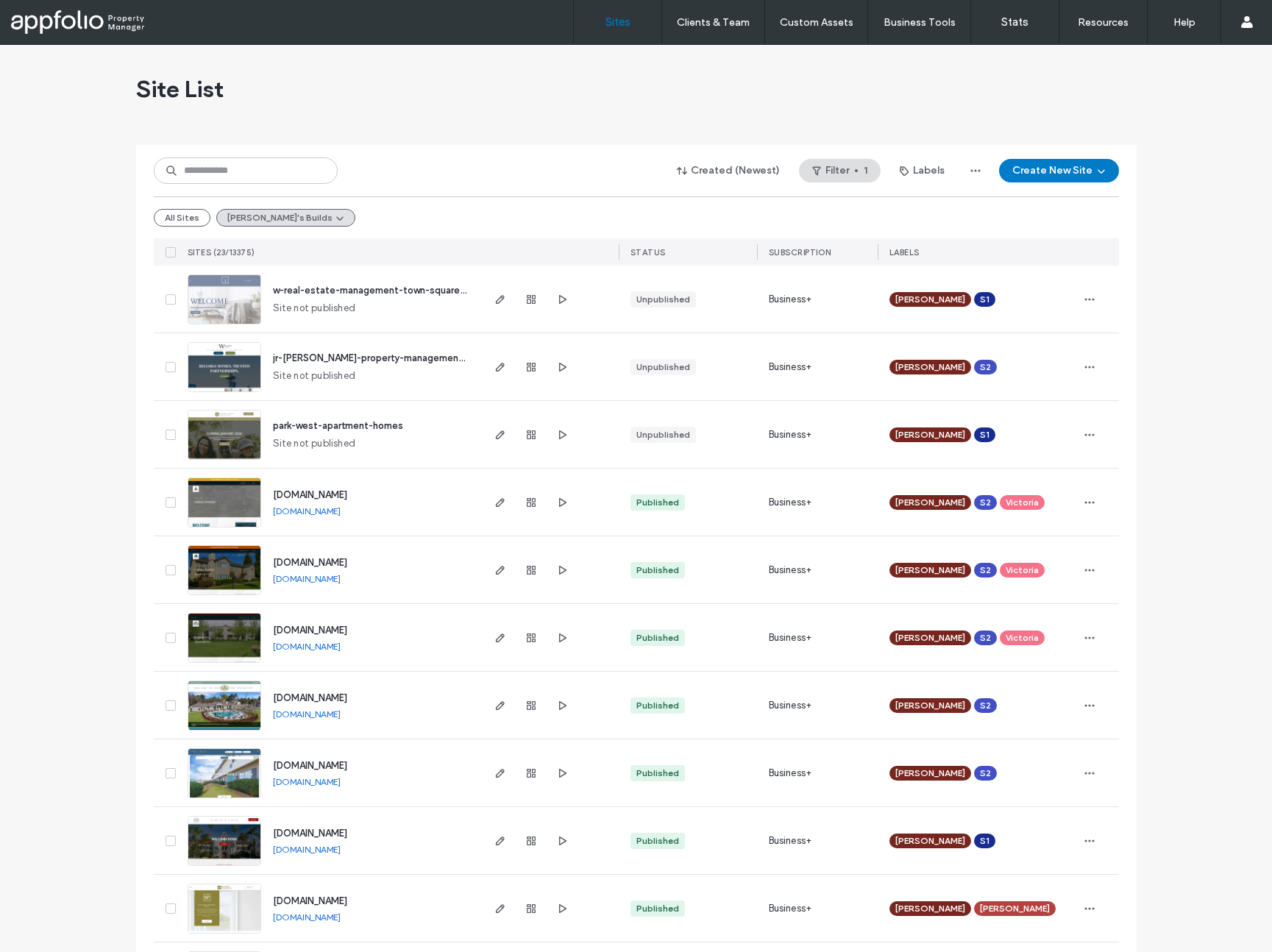
click at [381, 135] on div at bounding box center [637, 138] width 1001 height 12
